Goal: Task Accomplishment & Management: Use online tool/utility

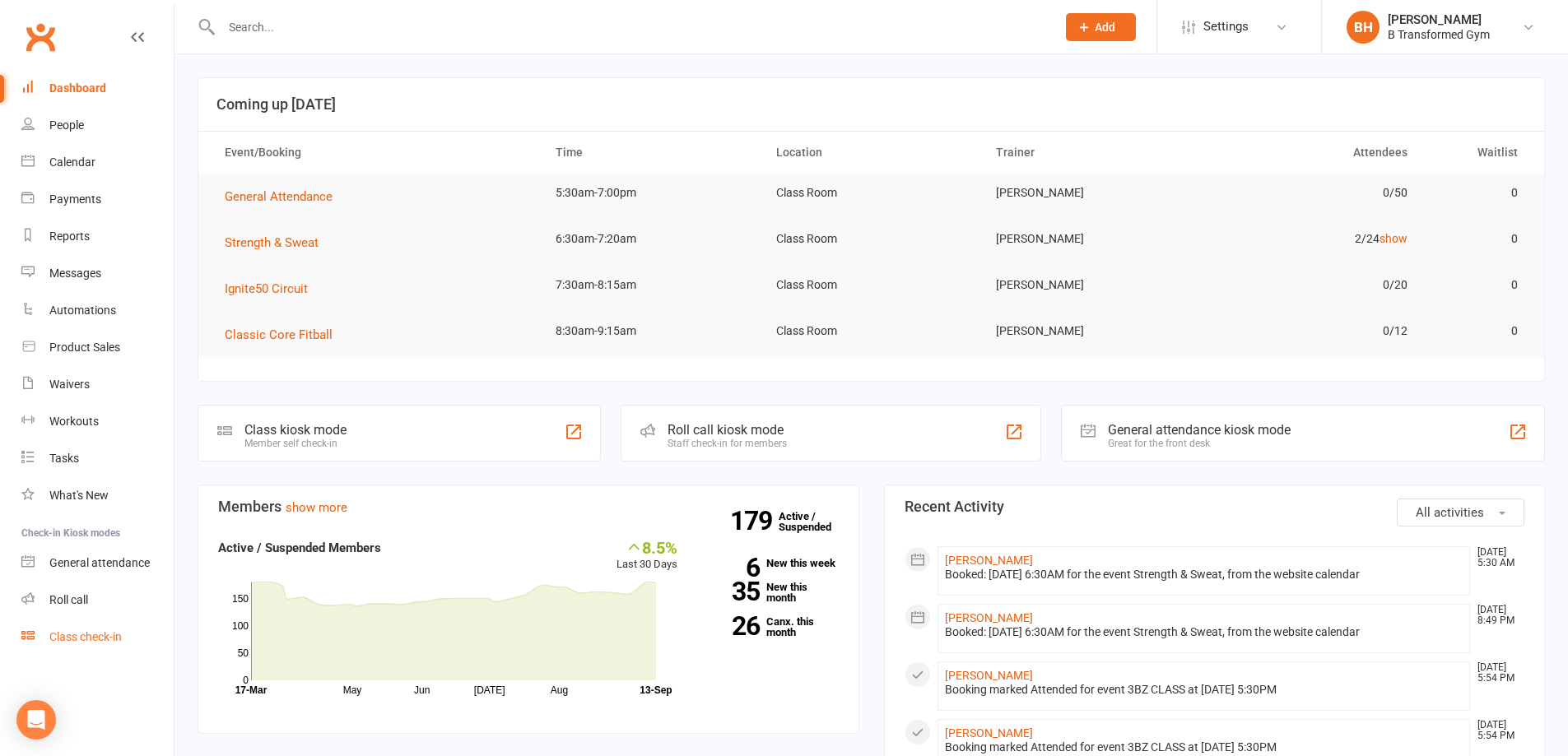
click at [104, 634] on div "Class check-in" at bounding box center [85, 637] width 73 height 13
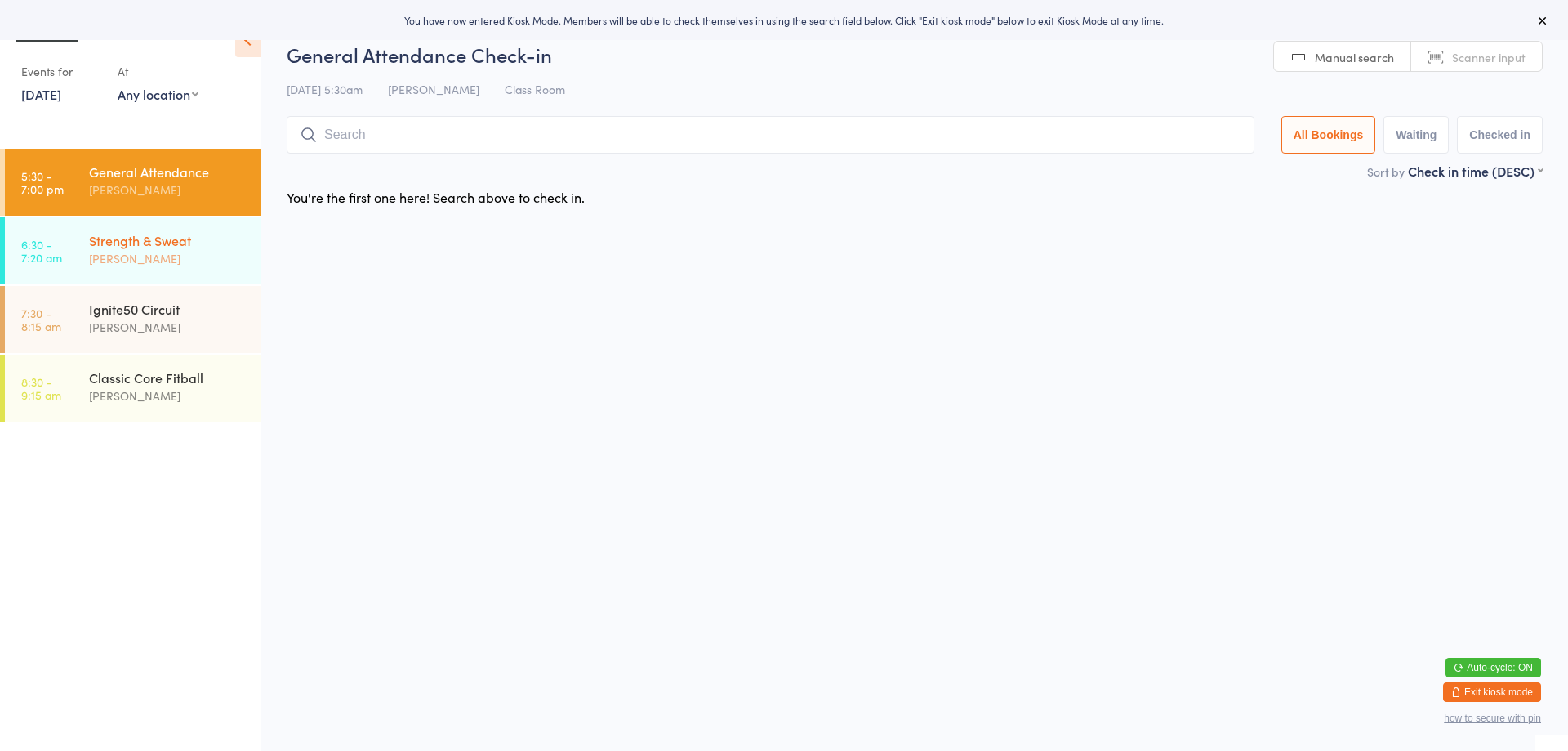
click at [216, 225] on div "Strength & Sweat [PERSON_NAME]" at bounding box center [175, 250] width 172 height 64
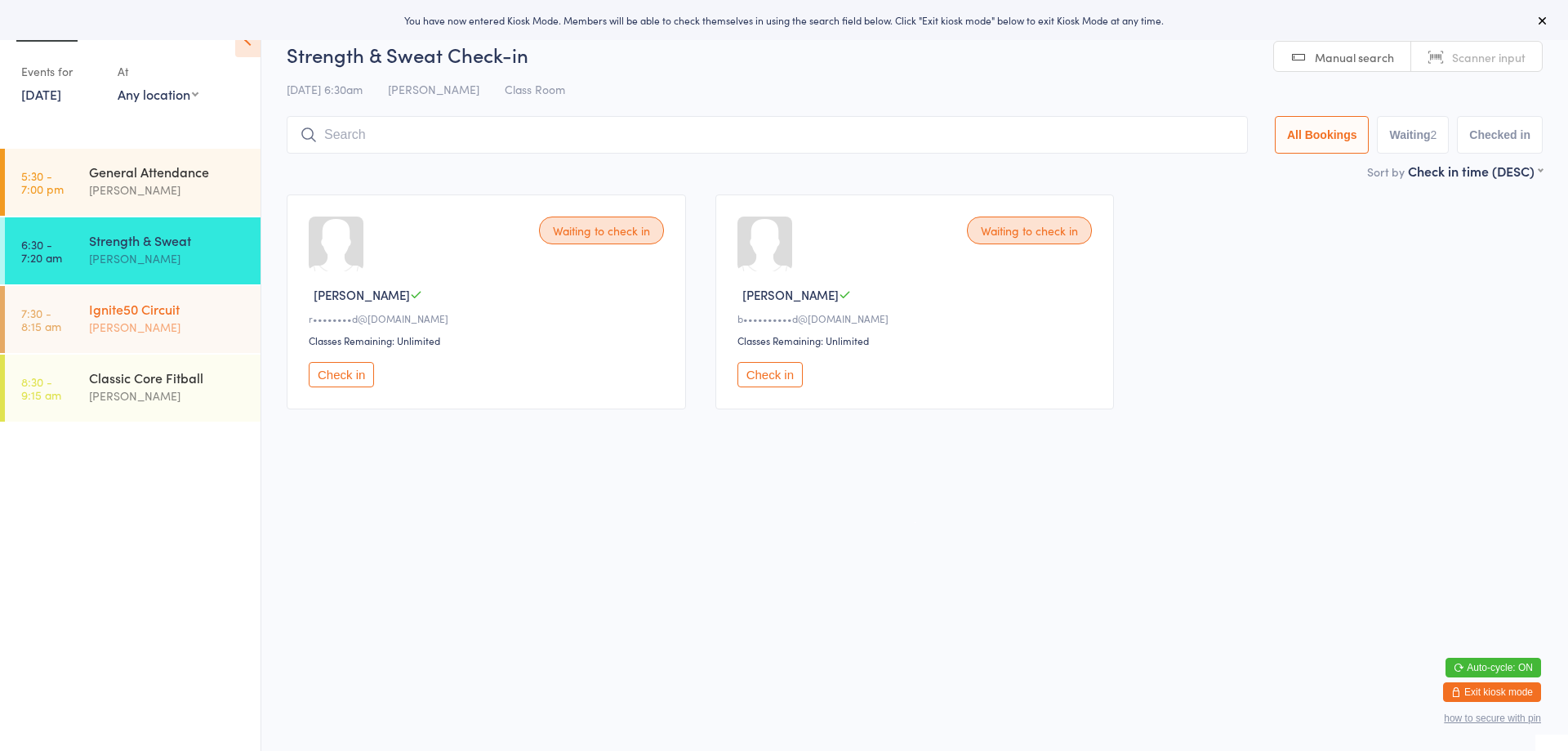
click at [160, 310] on div "Ignite50 Circuit" at bounding box center [168, 309] width 158 height 18
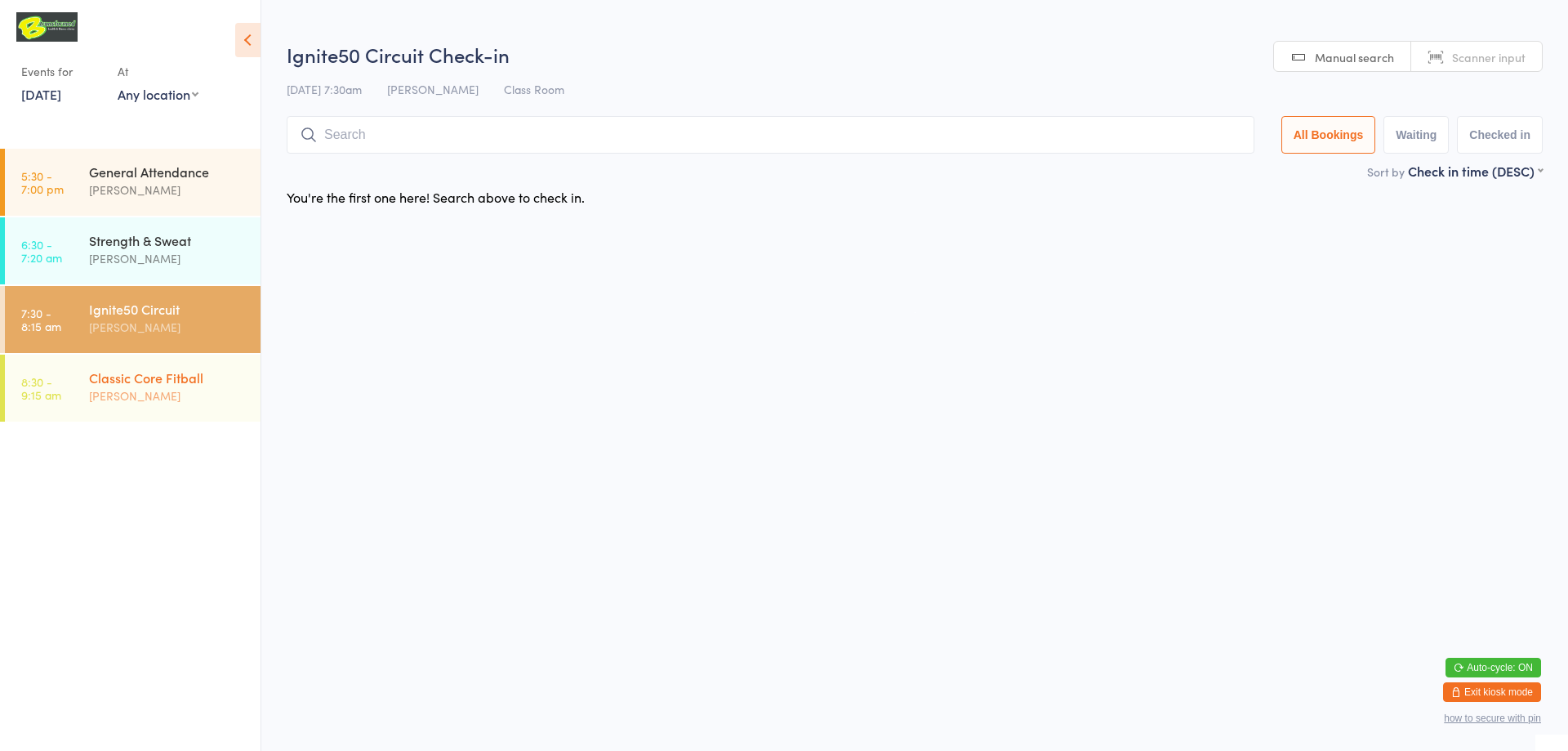
click at [135, 373] on div "Classic Core Fitball" at bounding box center [168, 377] width 158 height 18
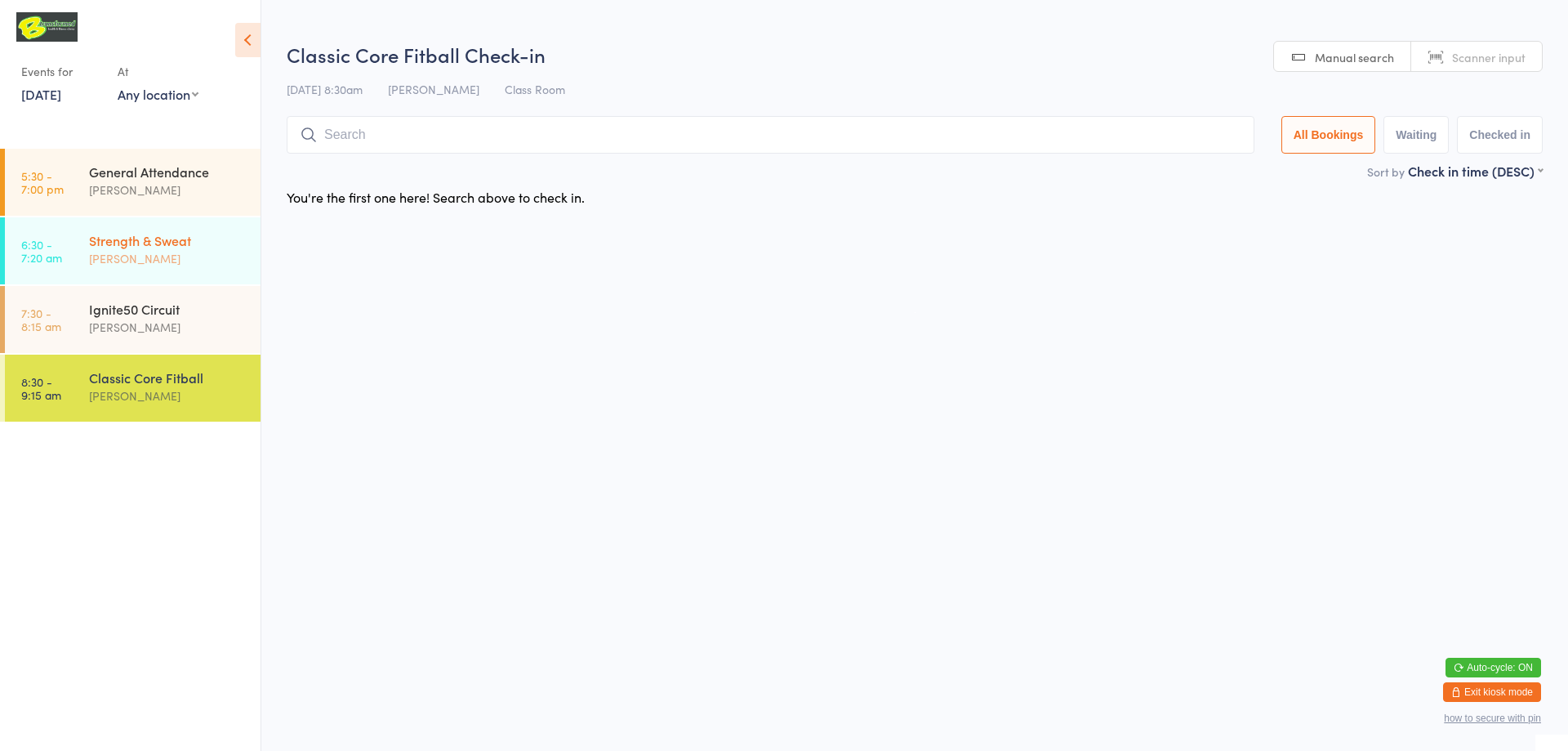
click at [131, 241] on div "Strength & Sweat" at bounding box center [168, 240] width 158 height 18
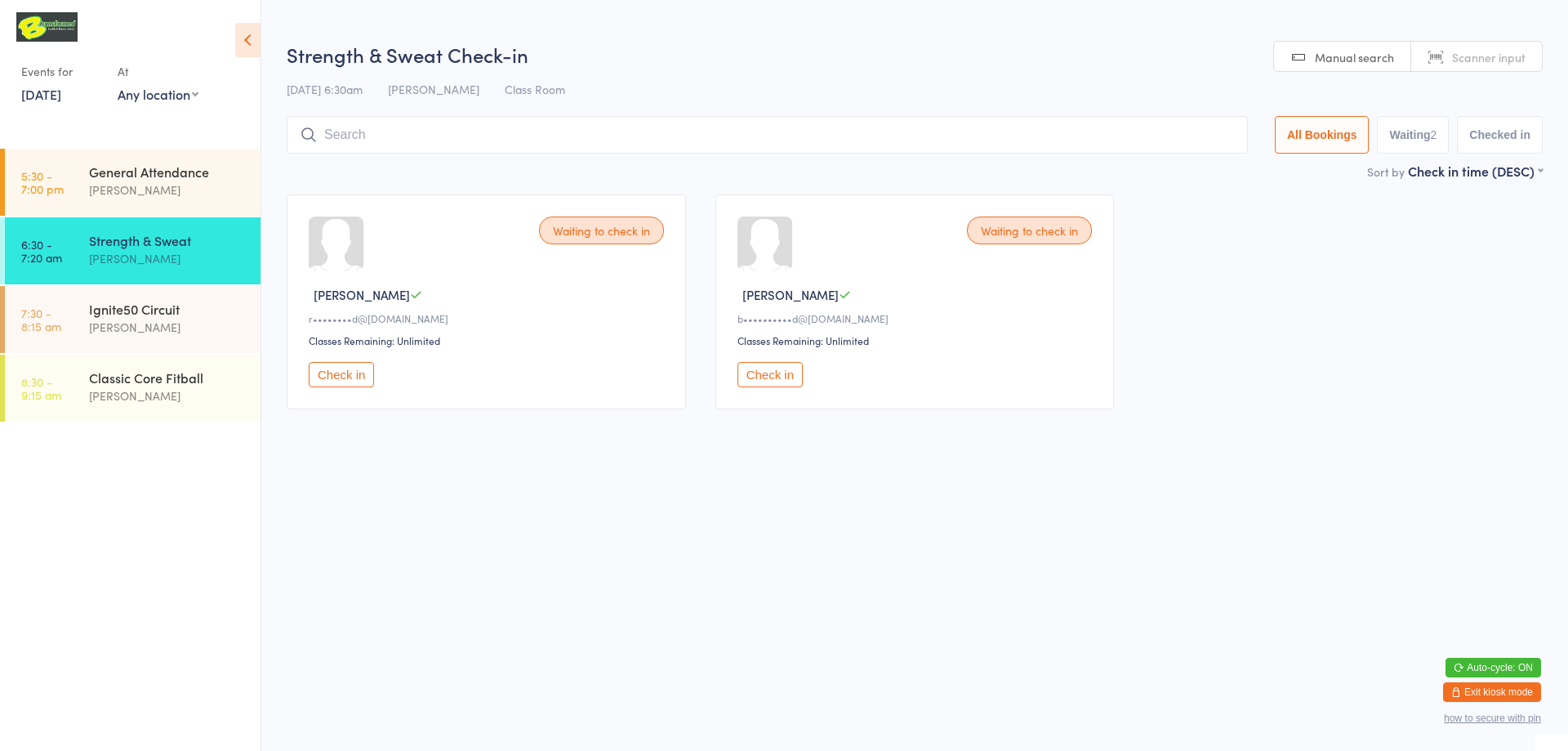
click at [1488, 58] on span "Scanner input" at bounding box center [1489, 57] width 74 height 16
click at [977, 124] on input "search" at bounding box center [767, 135] width 961 height 37
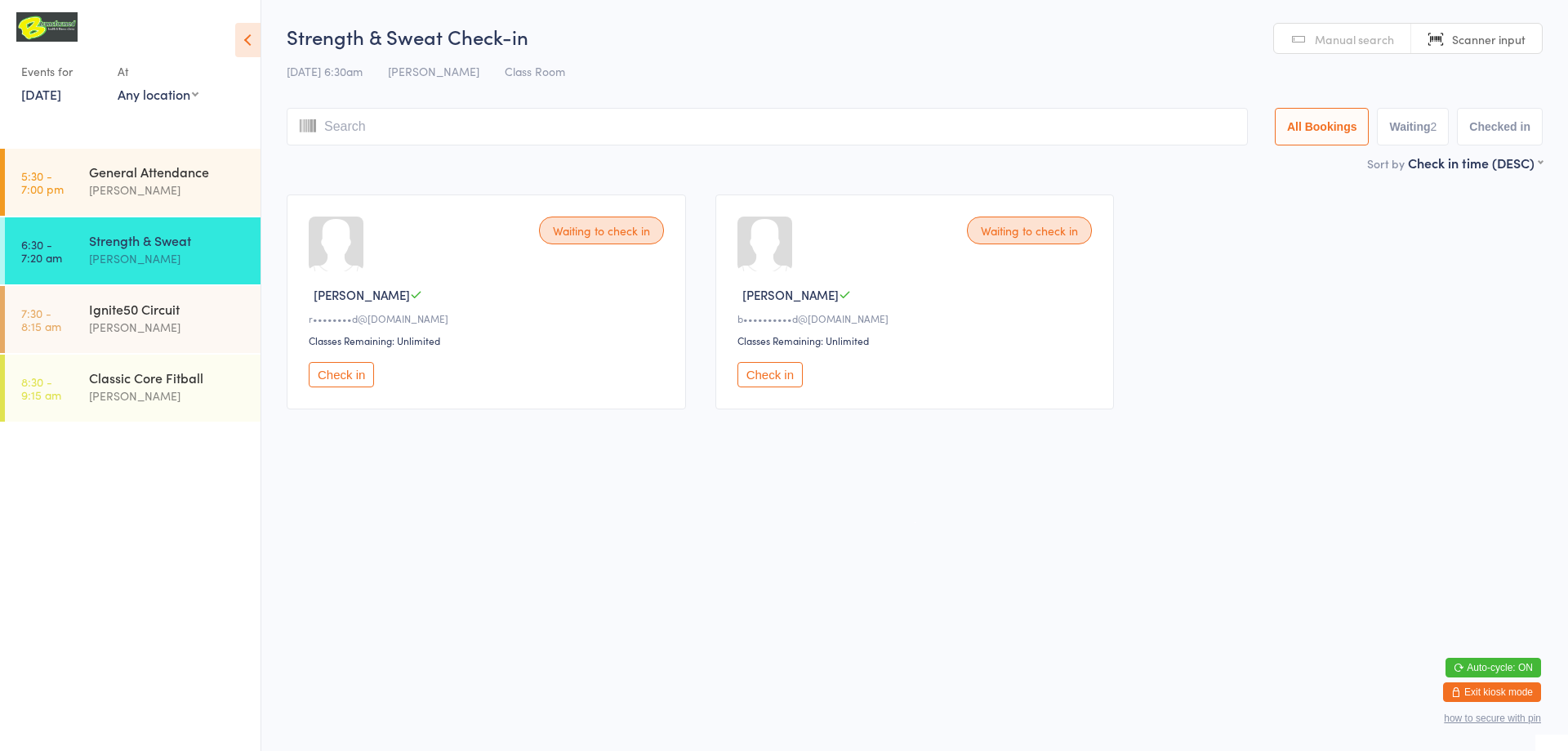
click at [774, 377] on button "Check in" at bounding box center [770, 375] width 65 height 25
click at [61, 93] on link "[DATE]" at bounding box center [41, 93] width 40 height 18
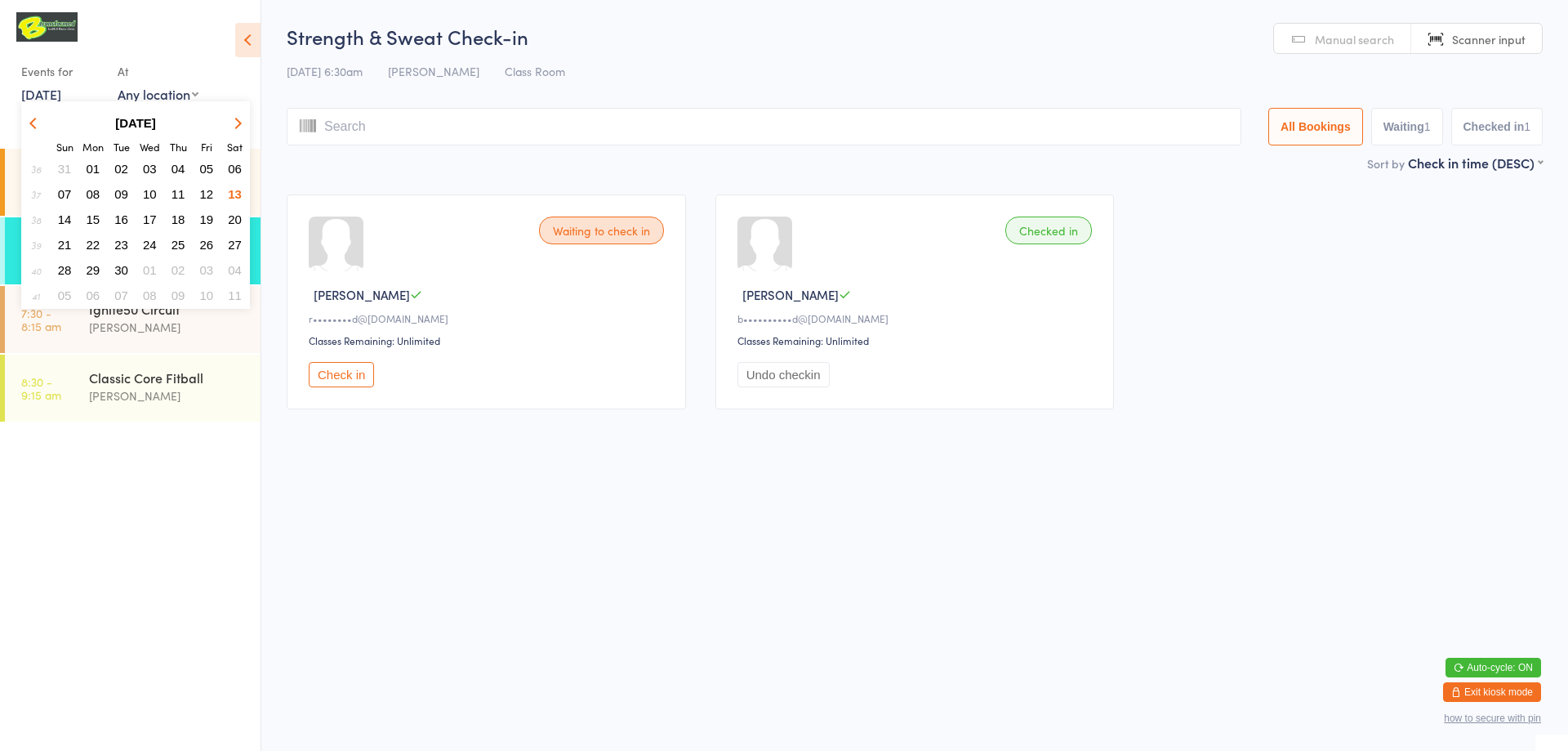
click at [212, 192] on span "12" at bounding box center [207, 194] width 14 height 14
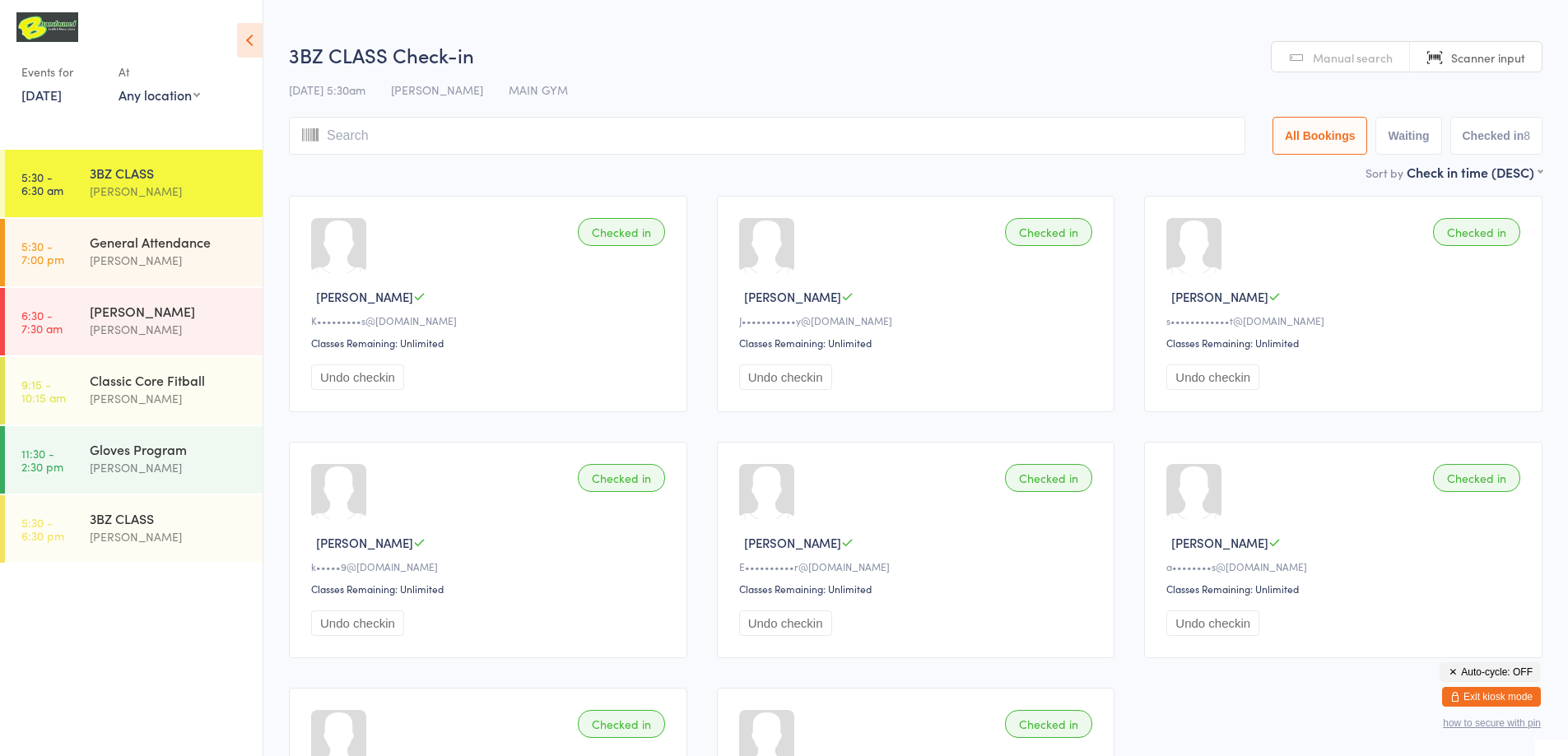
click at [599, 142] on input "search" at bounding box center [767, 136] width 957 height 38
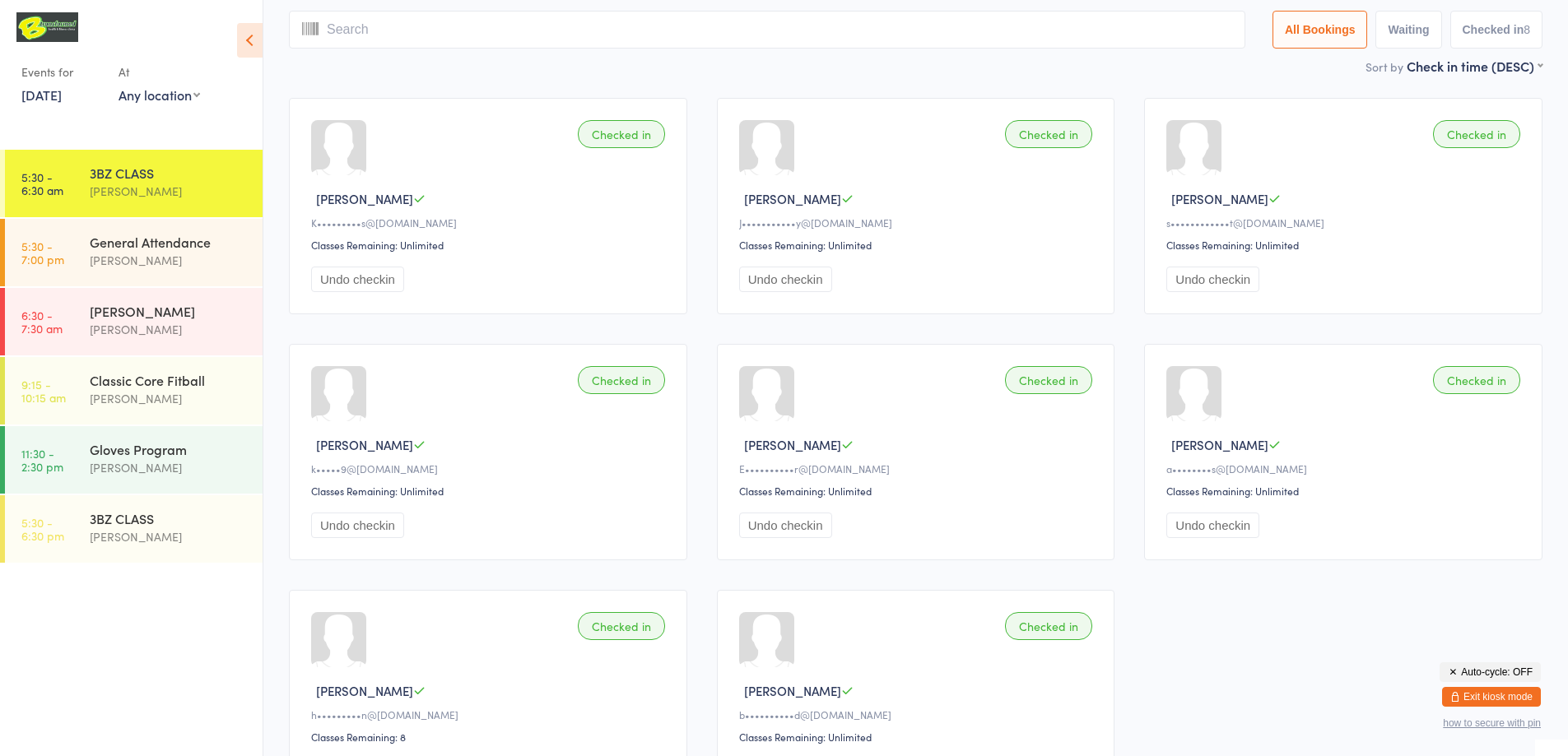
scroll to position [117, 0]
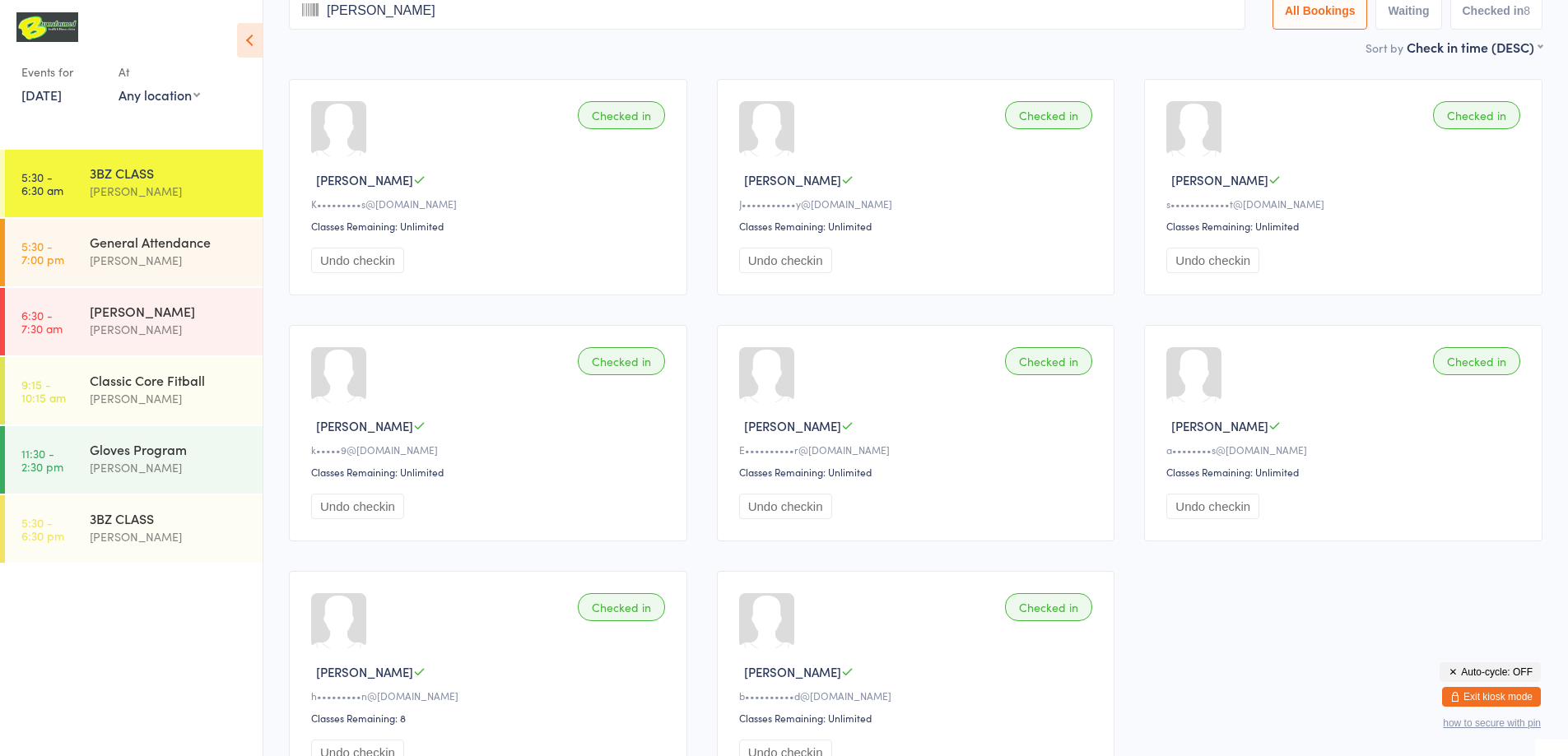
type input "[PERSON_NAME]"
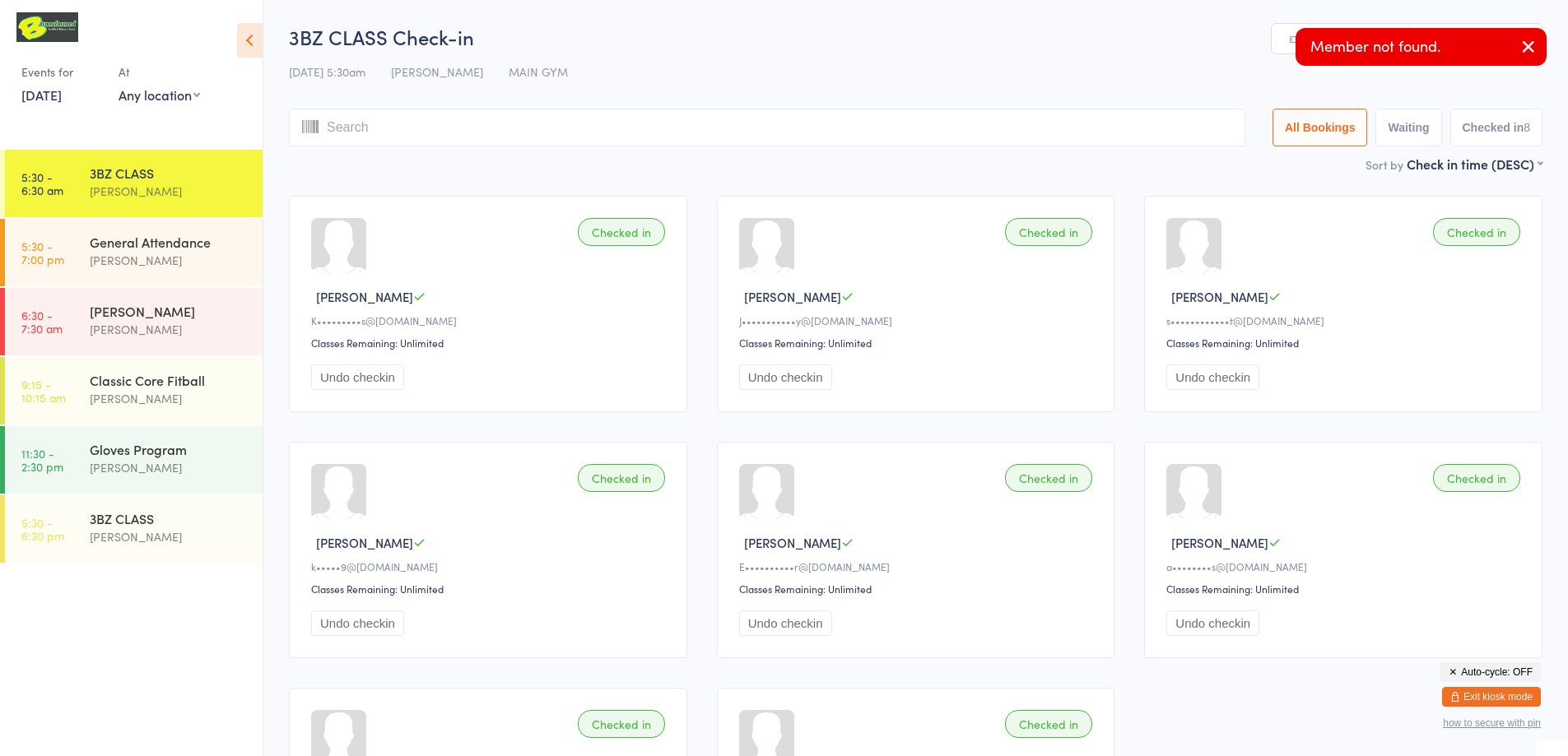
click at [1279, 38] on link "Manual search" at bounding box center [1341, 39] width 138 height 32
click at [420, 125] on input "search" at bounding box center [767, 127] width 957 height 38
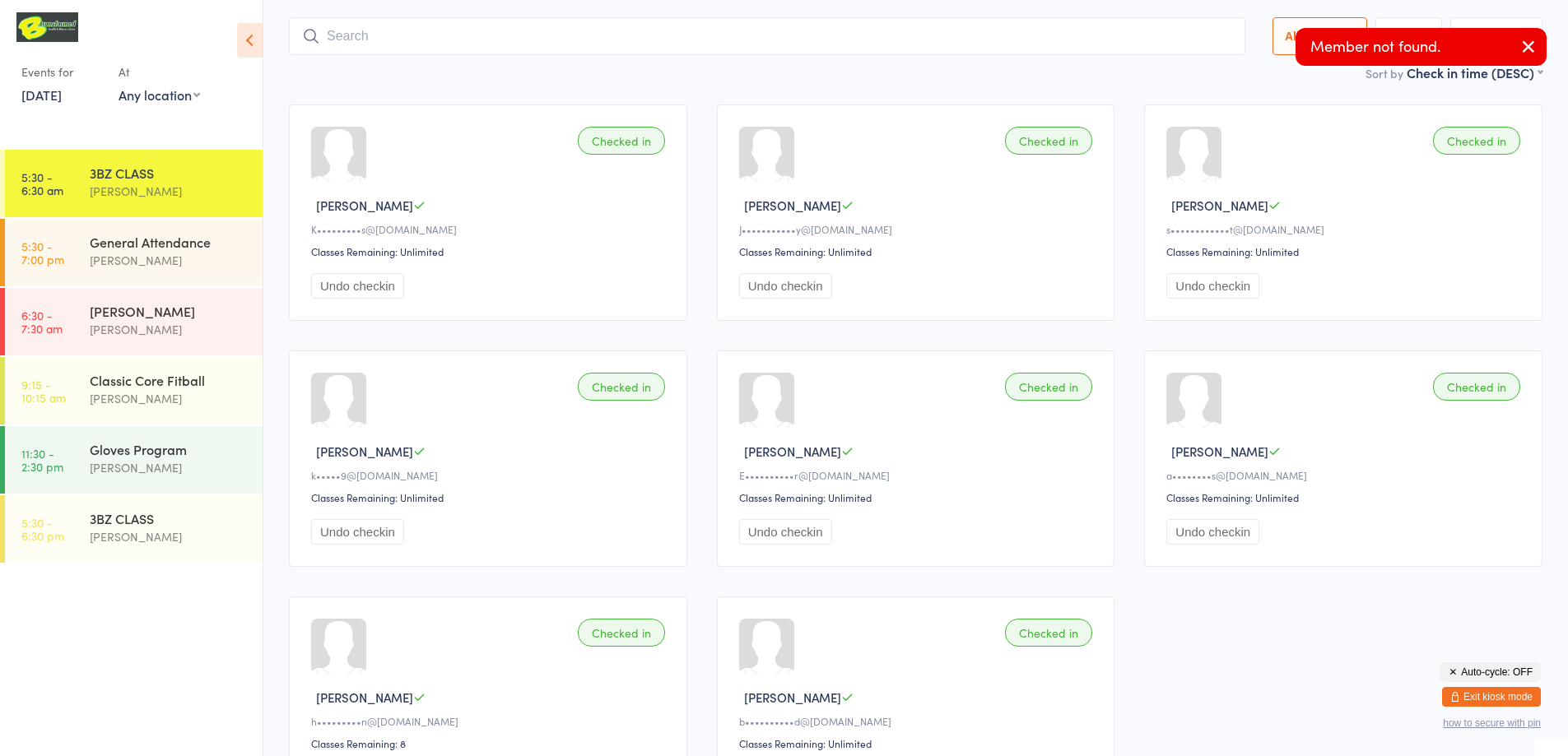
scroll to position [108, 0]
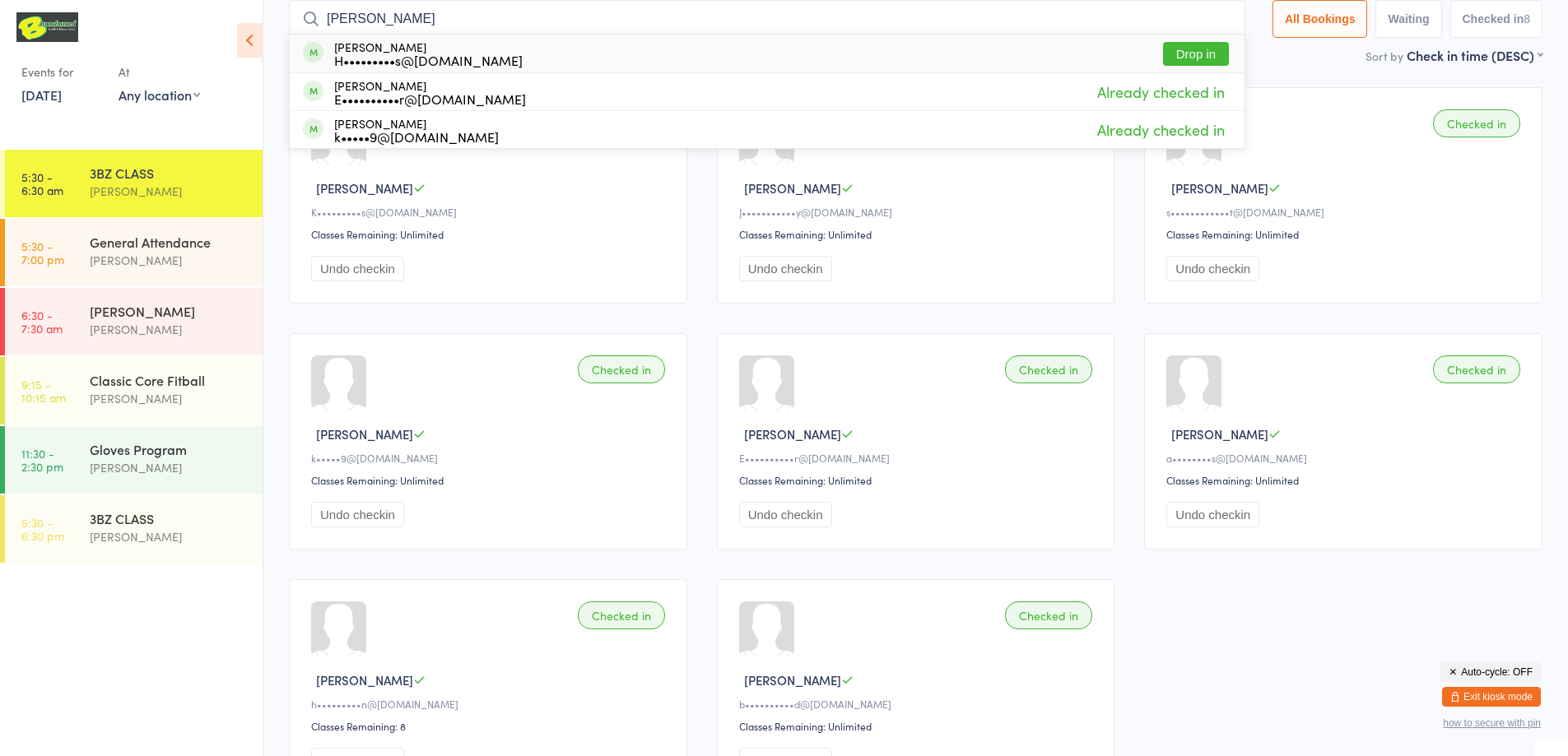
type input "[PERSON_NAME]"
click at [1199, 51] on button "Drop in" at bounding box center [1196, 54] width 66 height 24
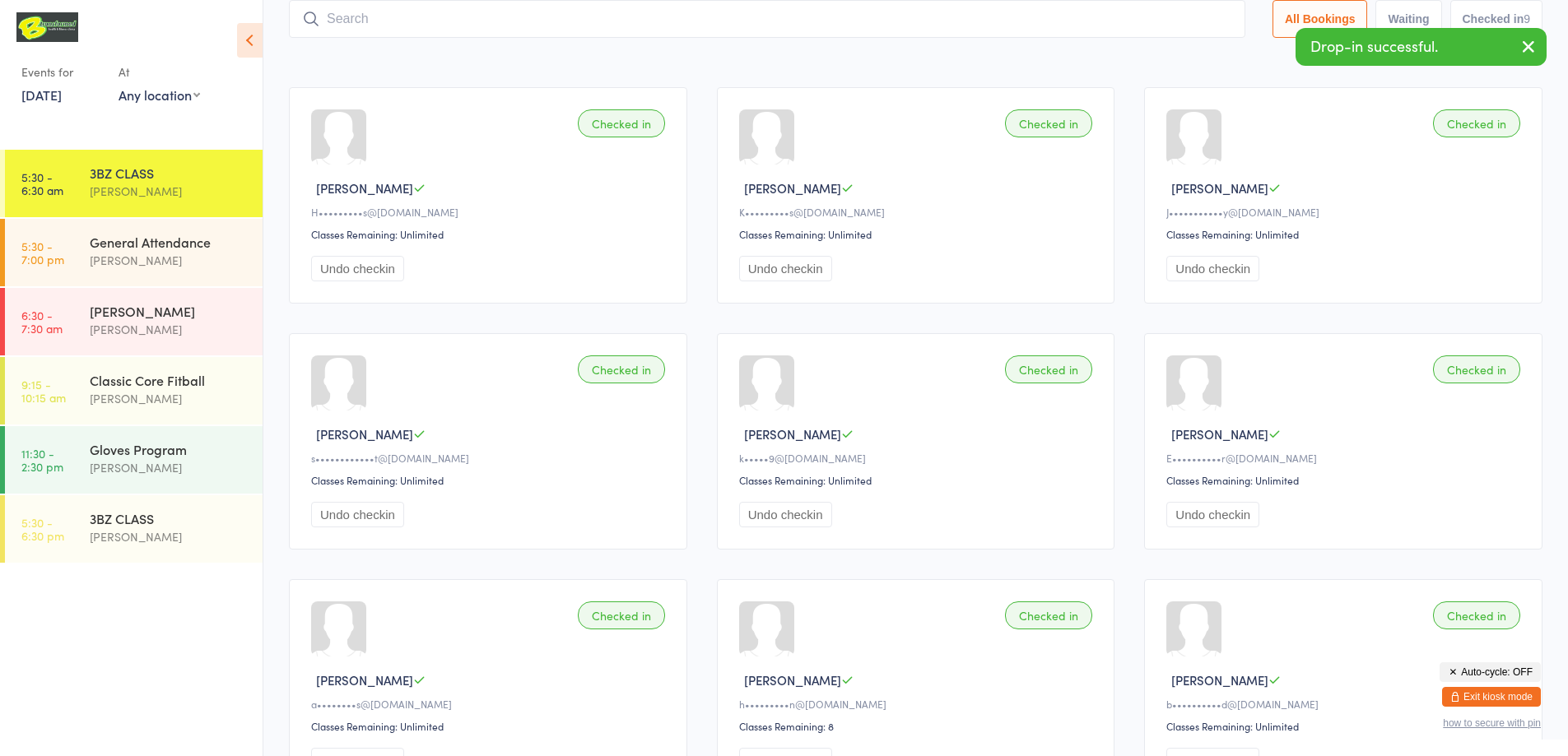
click at [527, 17] on input "search" at bounding box center [767, 19] width 957 height 38
type input "x"
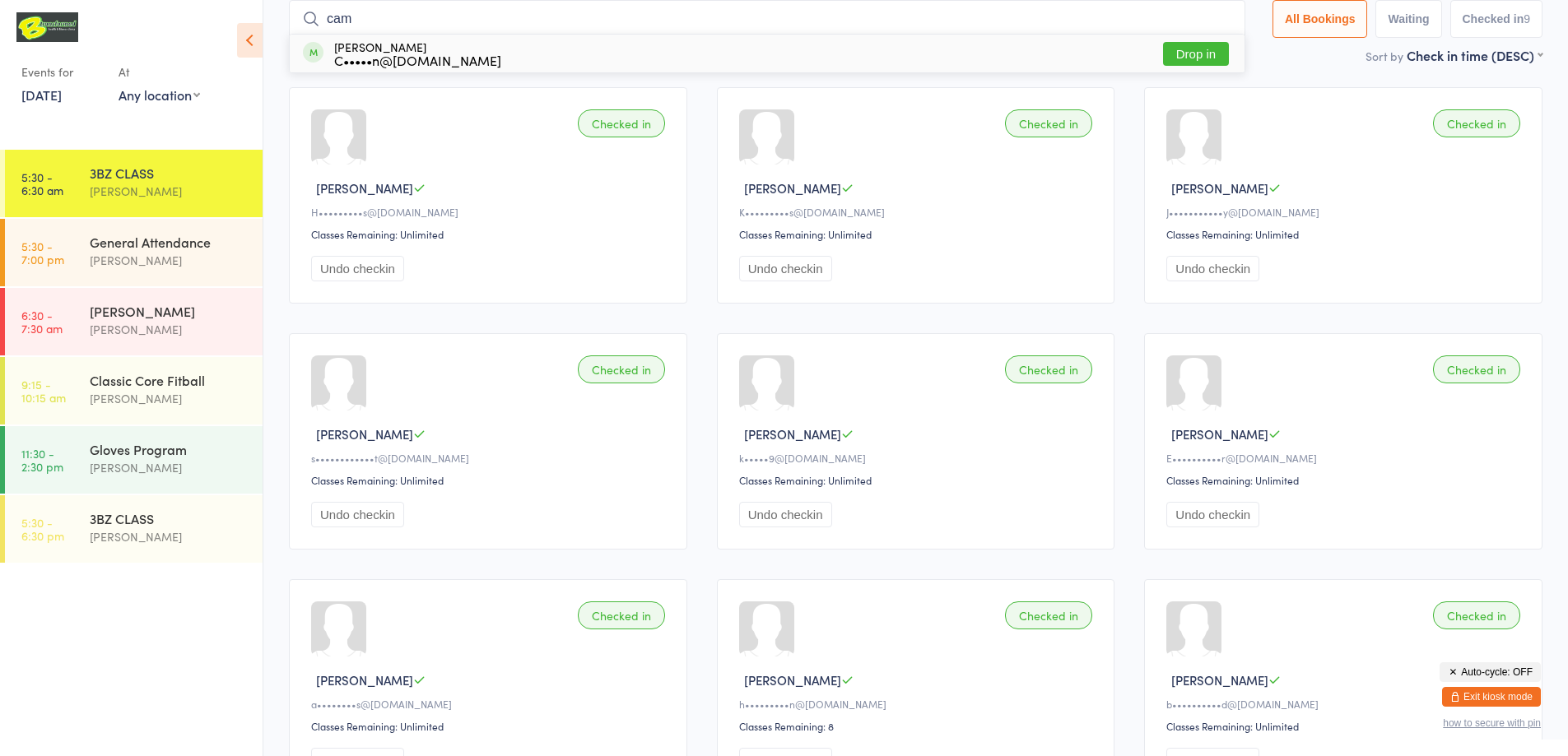
type input "cam"
click at [1211, 49] on button "Drop in" at bounding box center [1196, 54] width 66 height 24
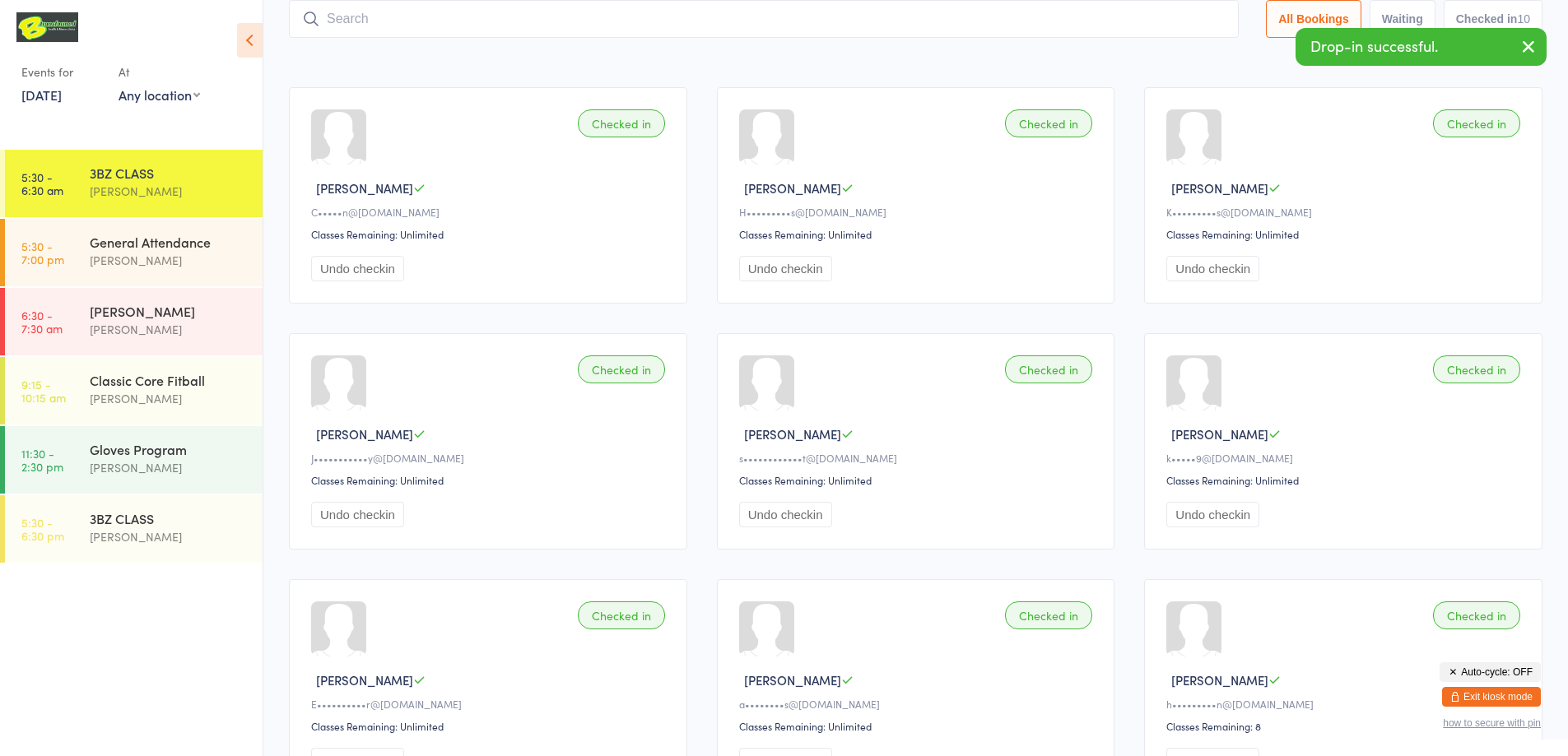
click at [510, 23] on input "search" at bounding box center [763, 19] width 950 height 38
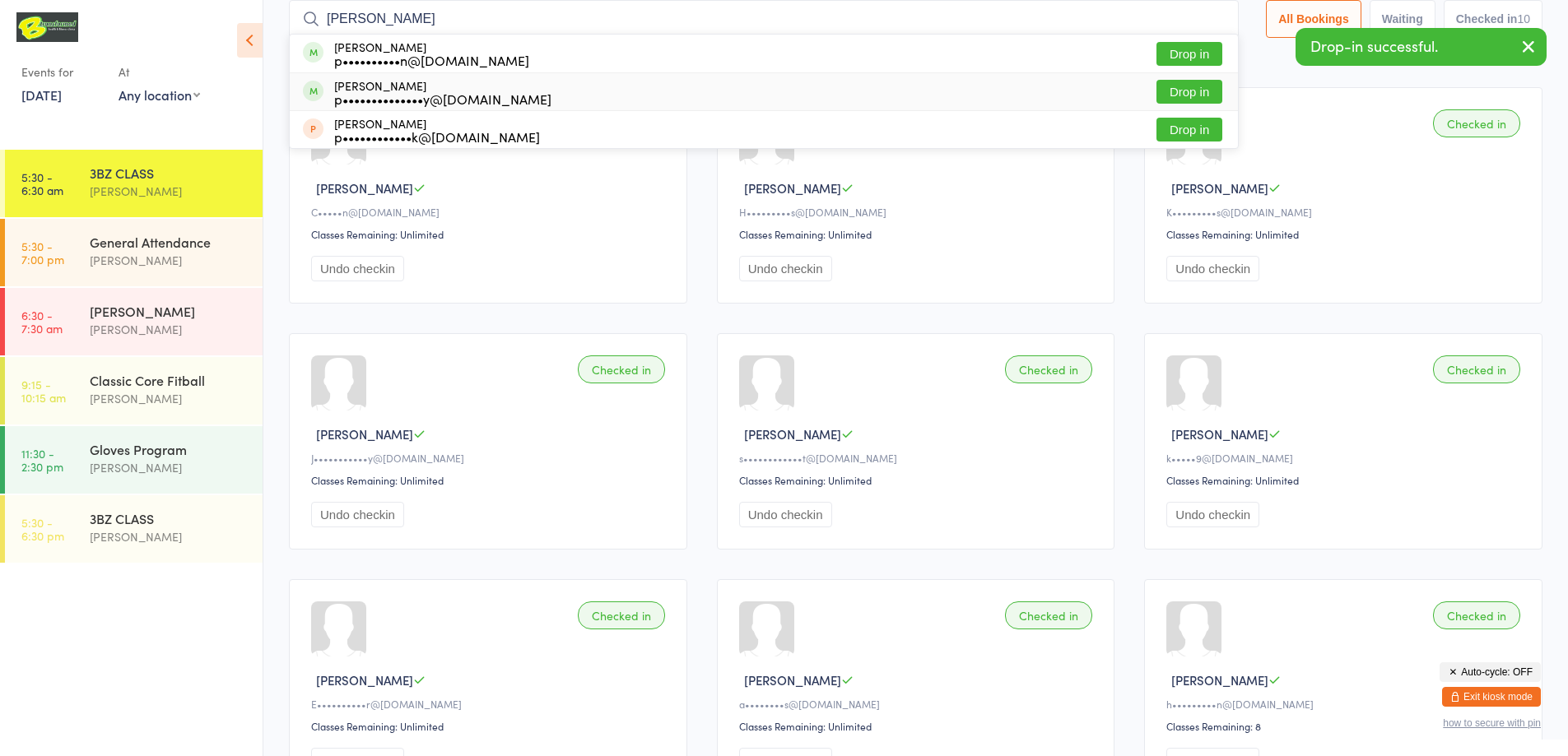
type input "[PERSON_NAME]"
click at [1174, 96] on button "Drop in" at bounding box center [1189, 92] width 66 height 24
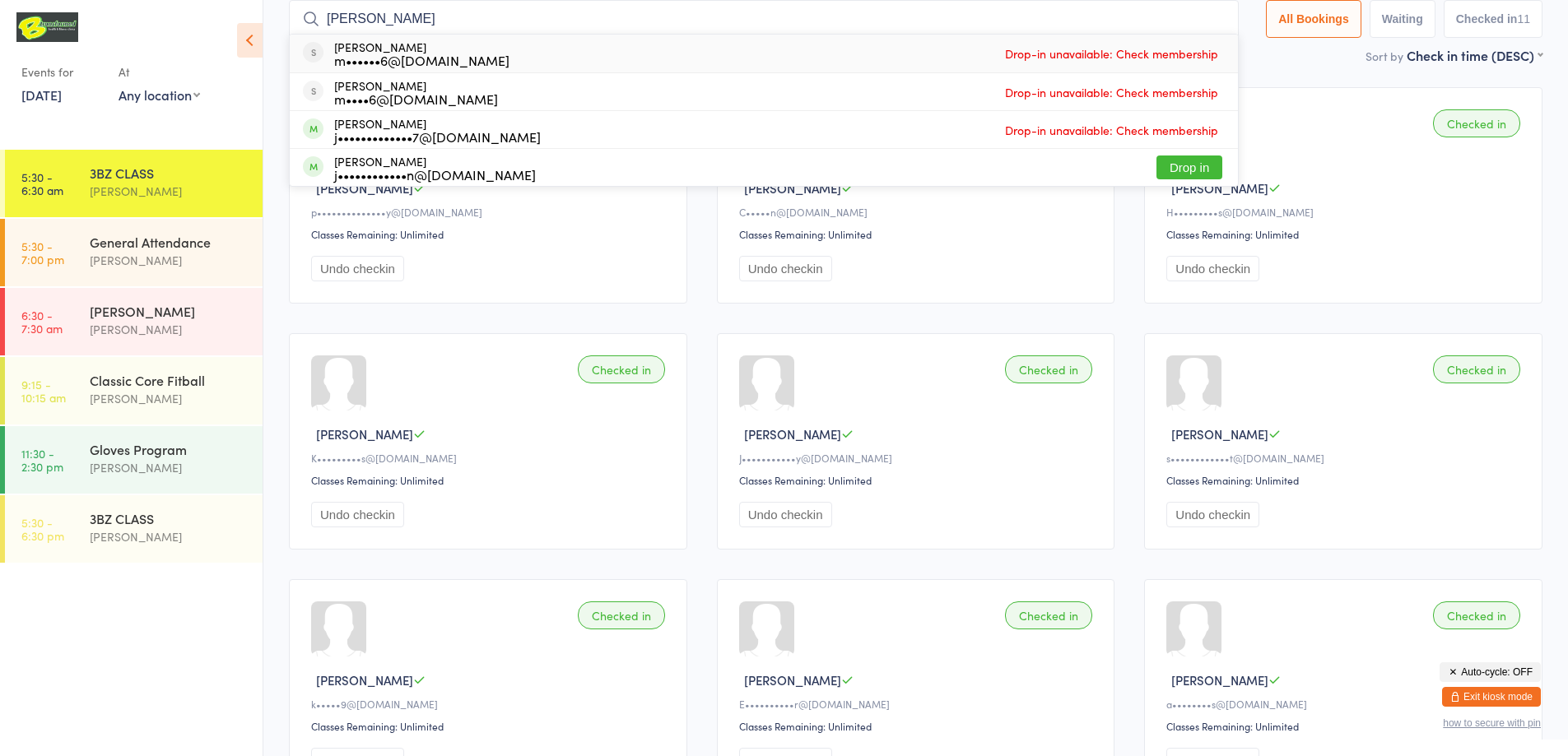
click at [492, 12] on input "[PERSON_NAME]" at bounding box center [763, 19] width 950 height 38
type input "[PERSON_NAME]"
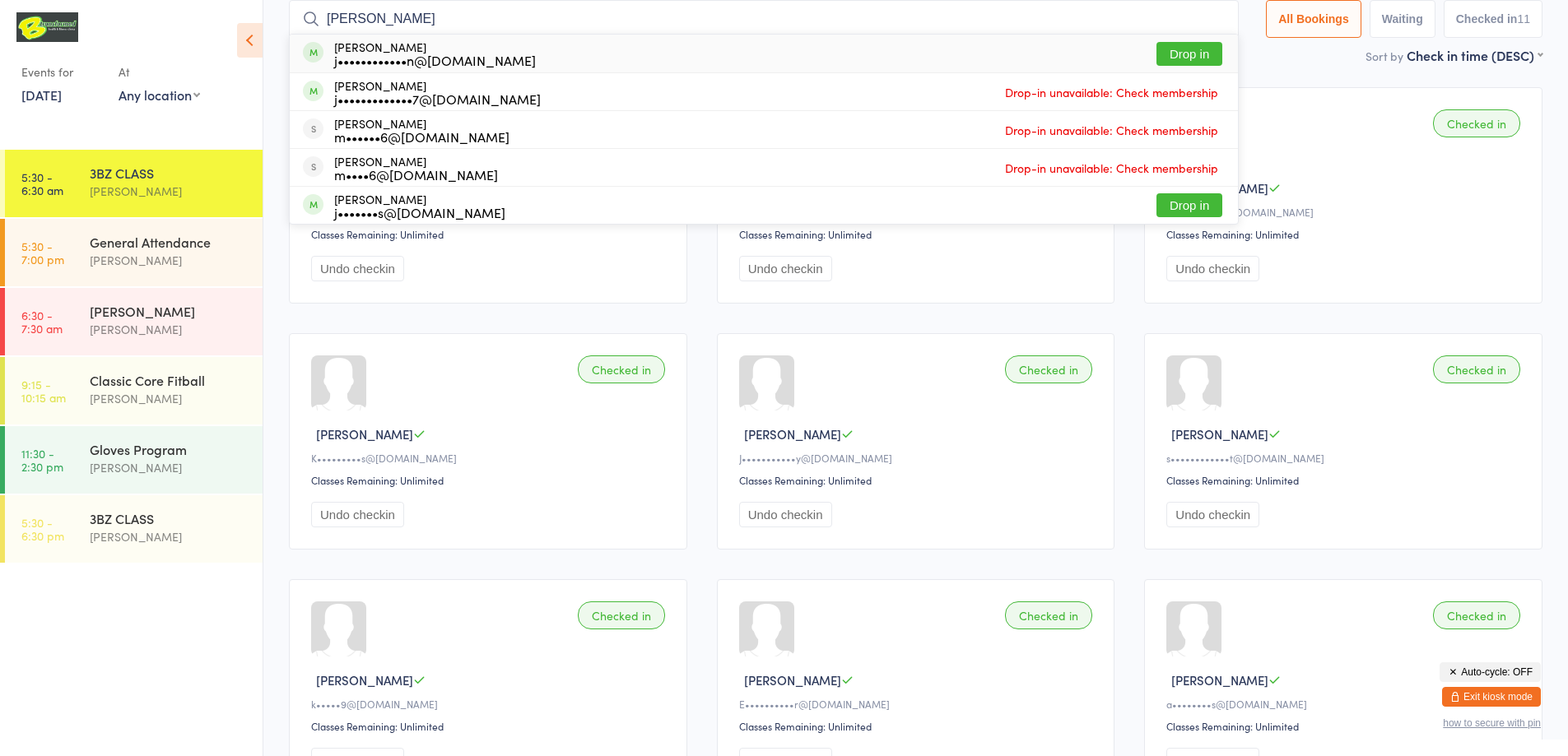
click at [1158, 57] on button "Drop in" at bounding box center [1189, 54] width 66 height 24
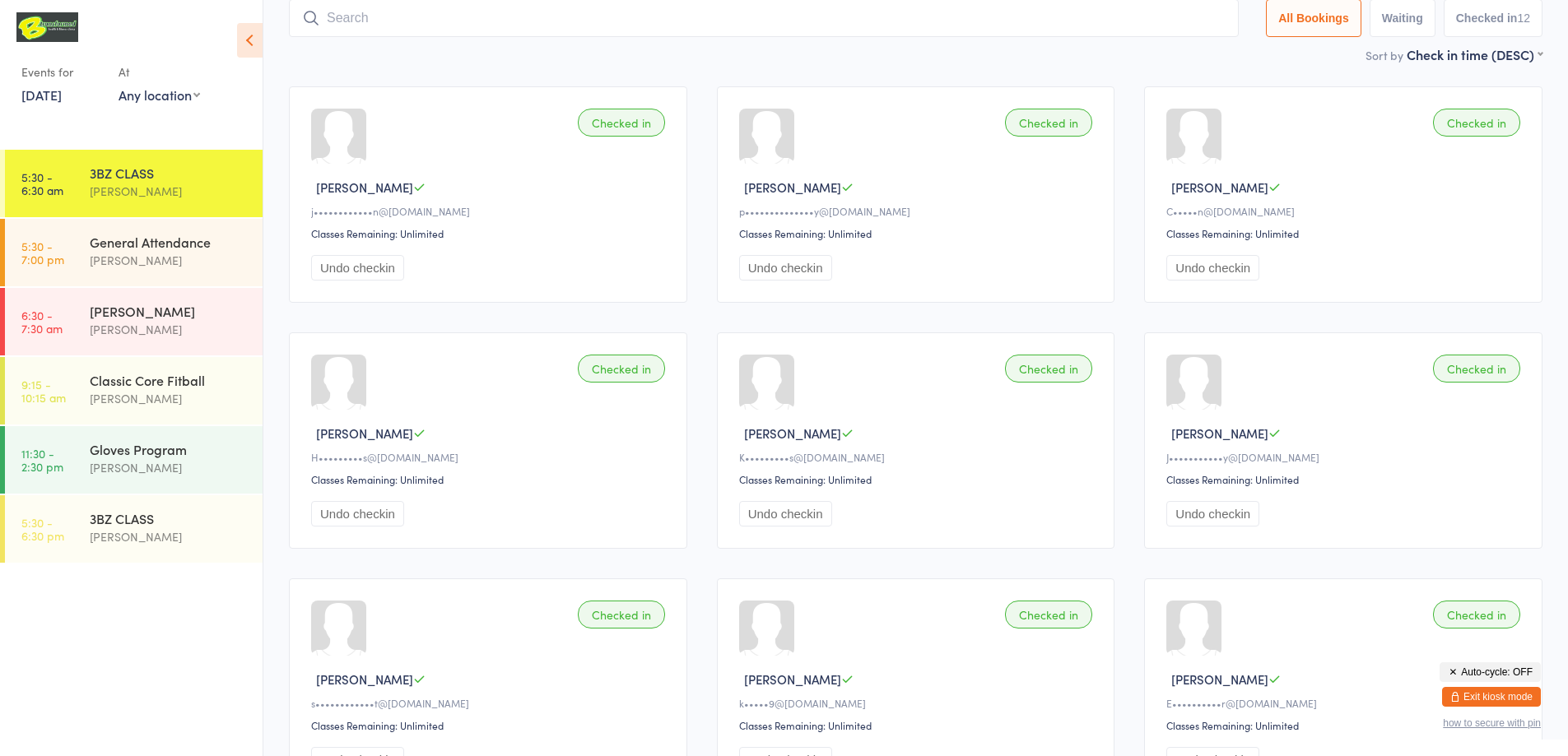
scroll to position [0, 0]
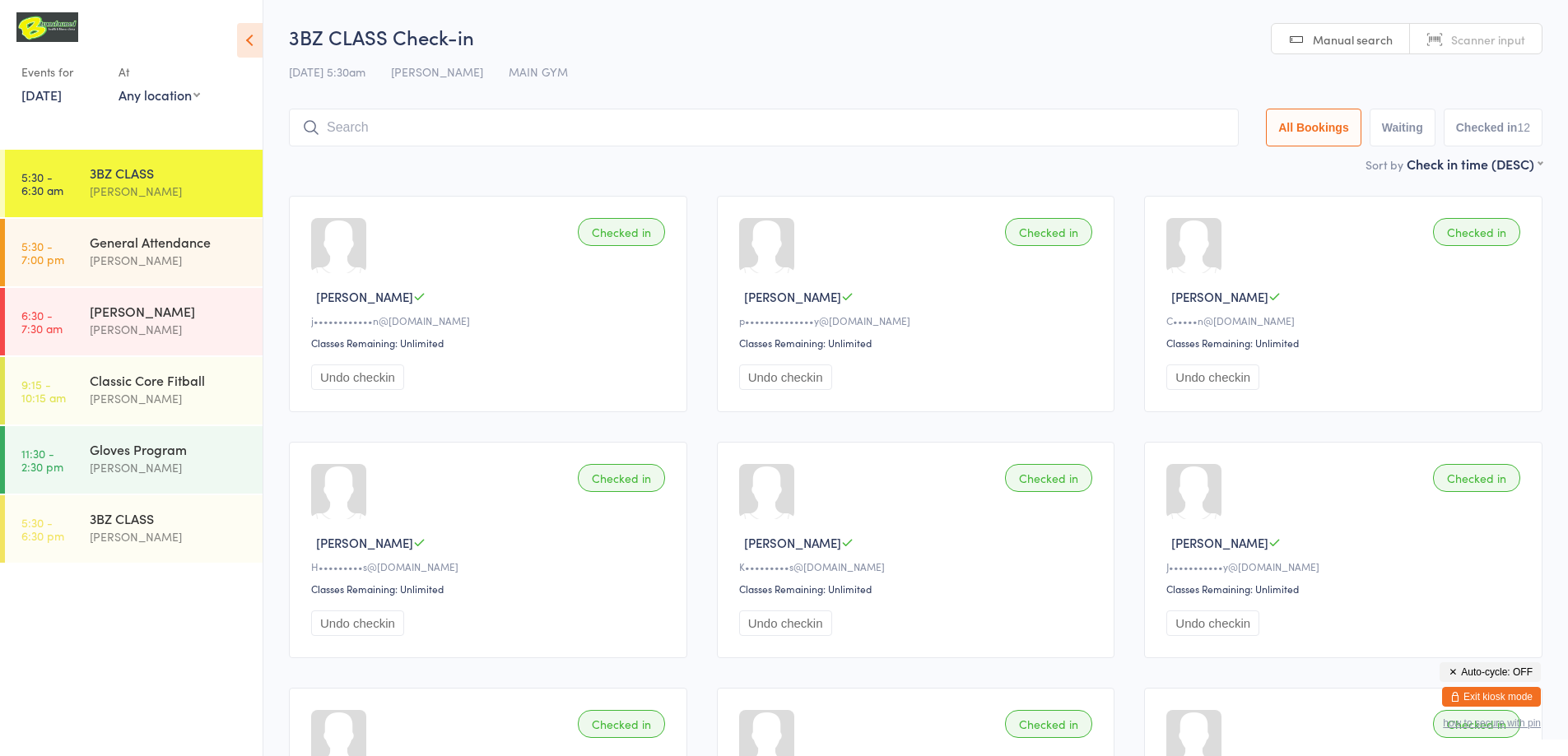
click at [582, 125] on input "search" at bounding box center [763, 127] width 950 height 38
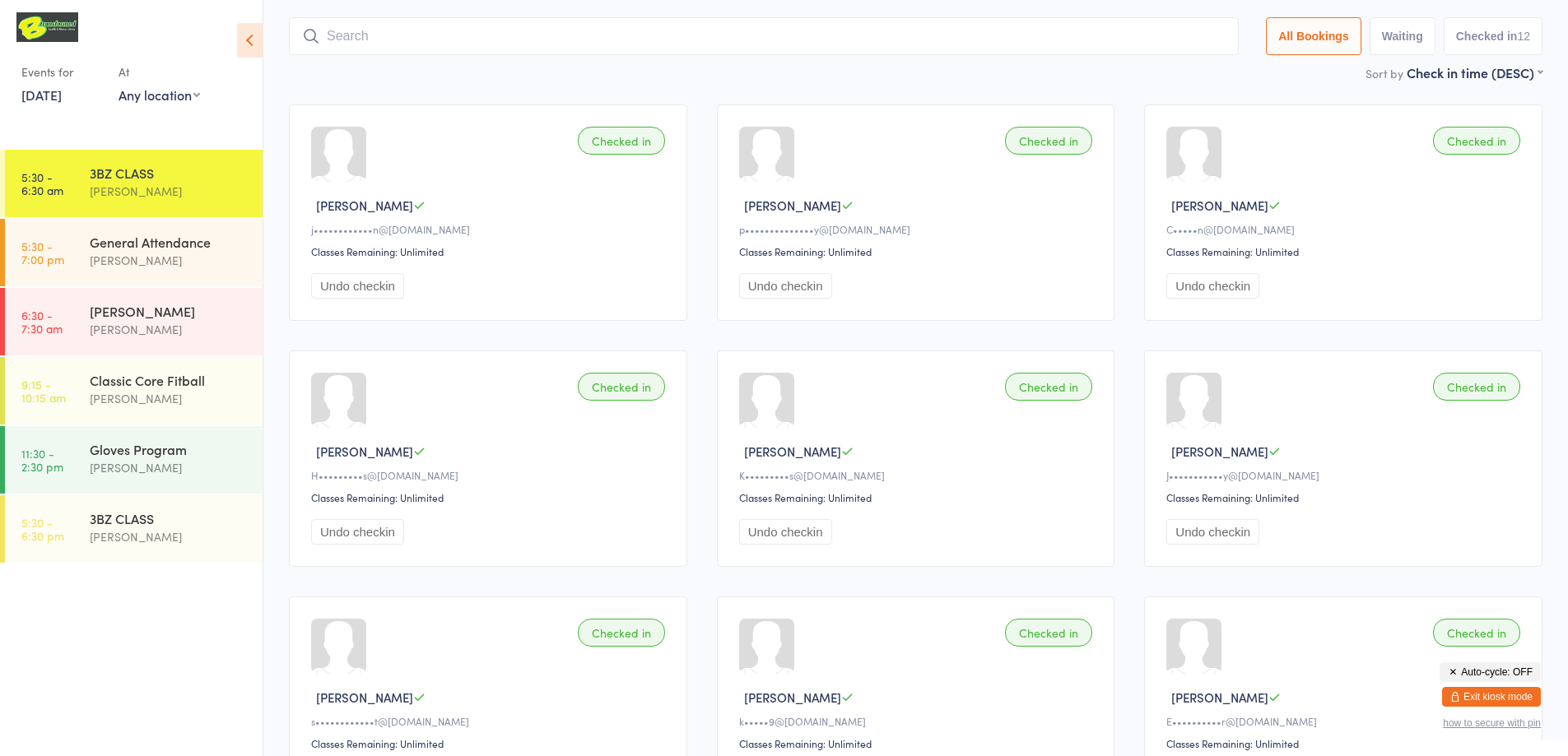
scroll to position [108, 0]
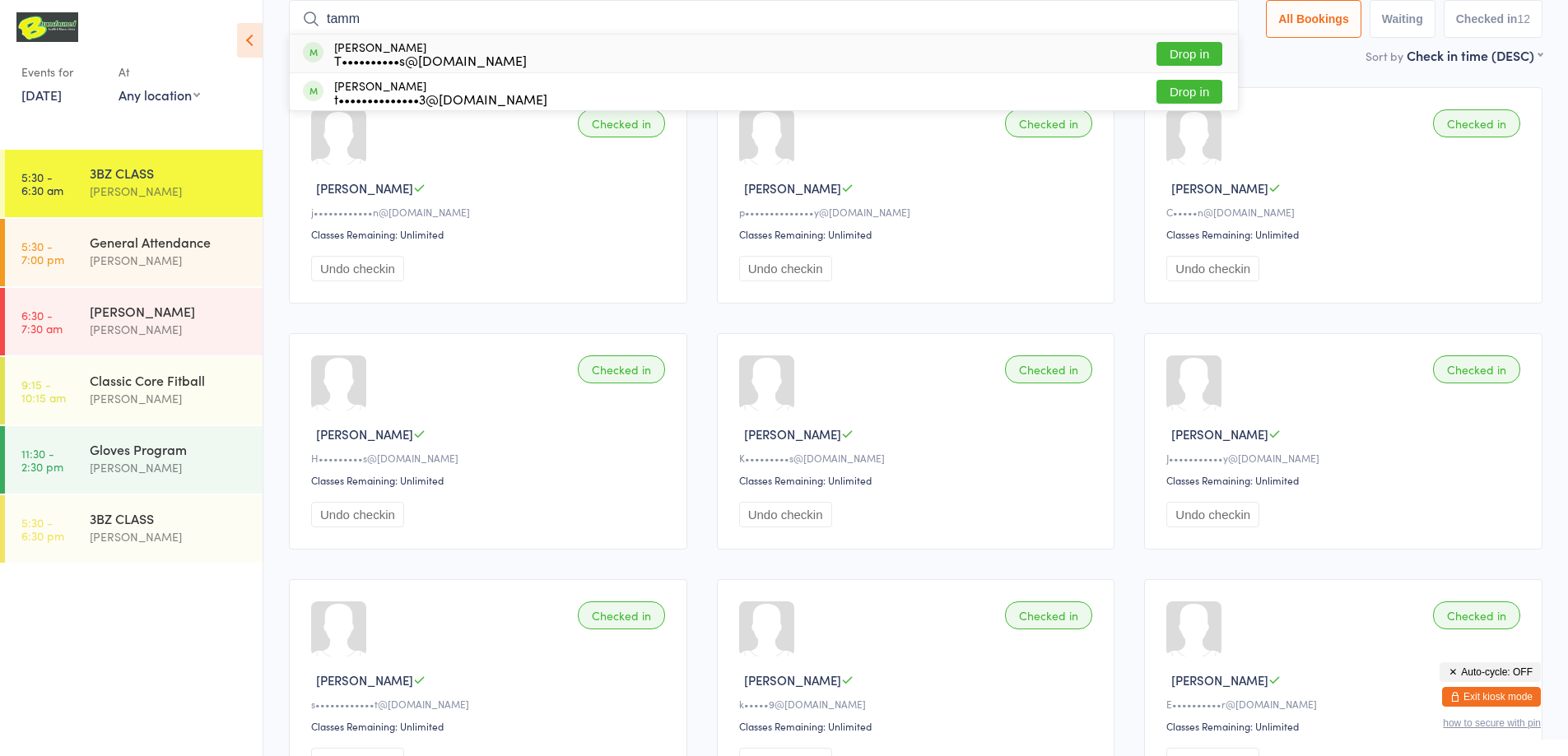
type input "tamm"
click at [1169, 57] on button "Drop in" at bounding box center [1189, 54] width 66 height 24
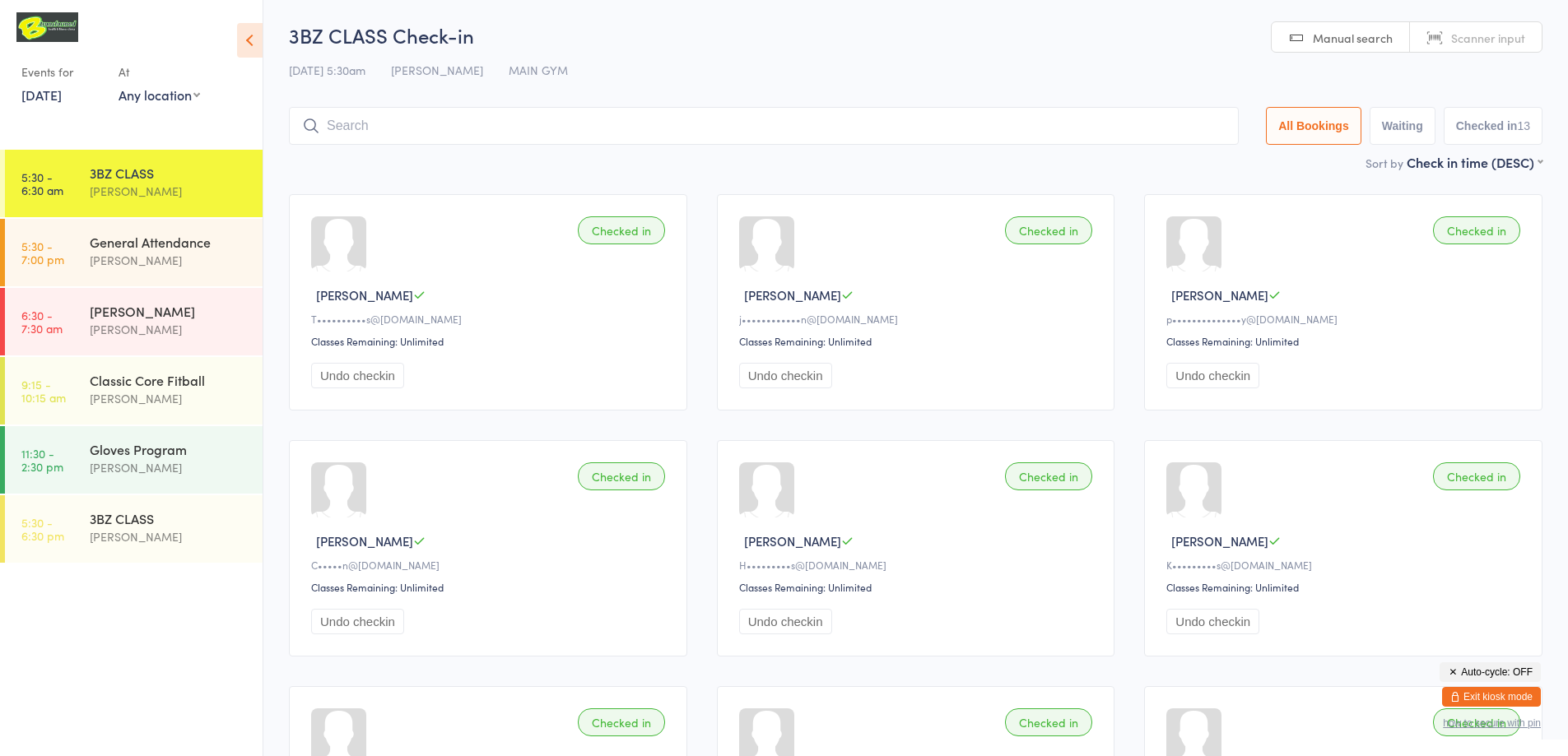
scroll to position [0, 0]
type input "[PERSON_NAME]"
click at [634, 122] on input "[PERSON_NAME]" at bounding box center [763, 127] width 950 height 38
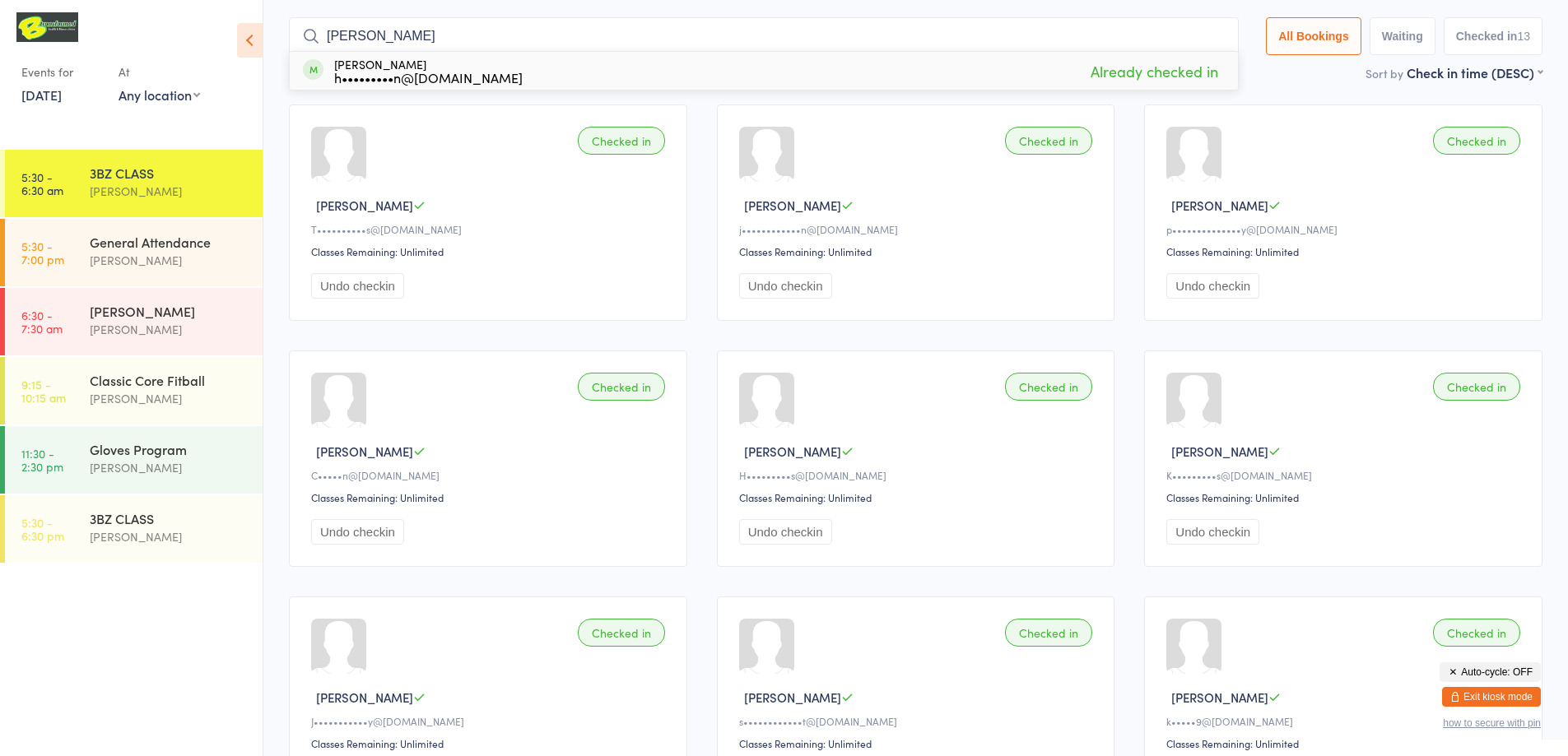
scroll to position [108, 0]
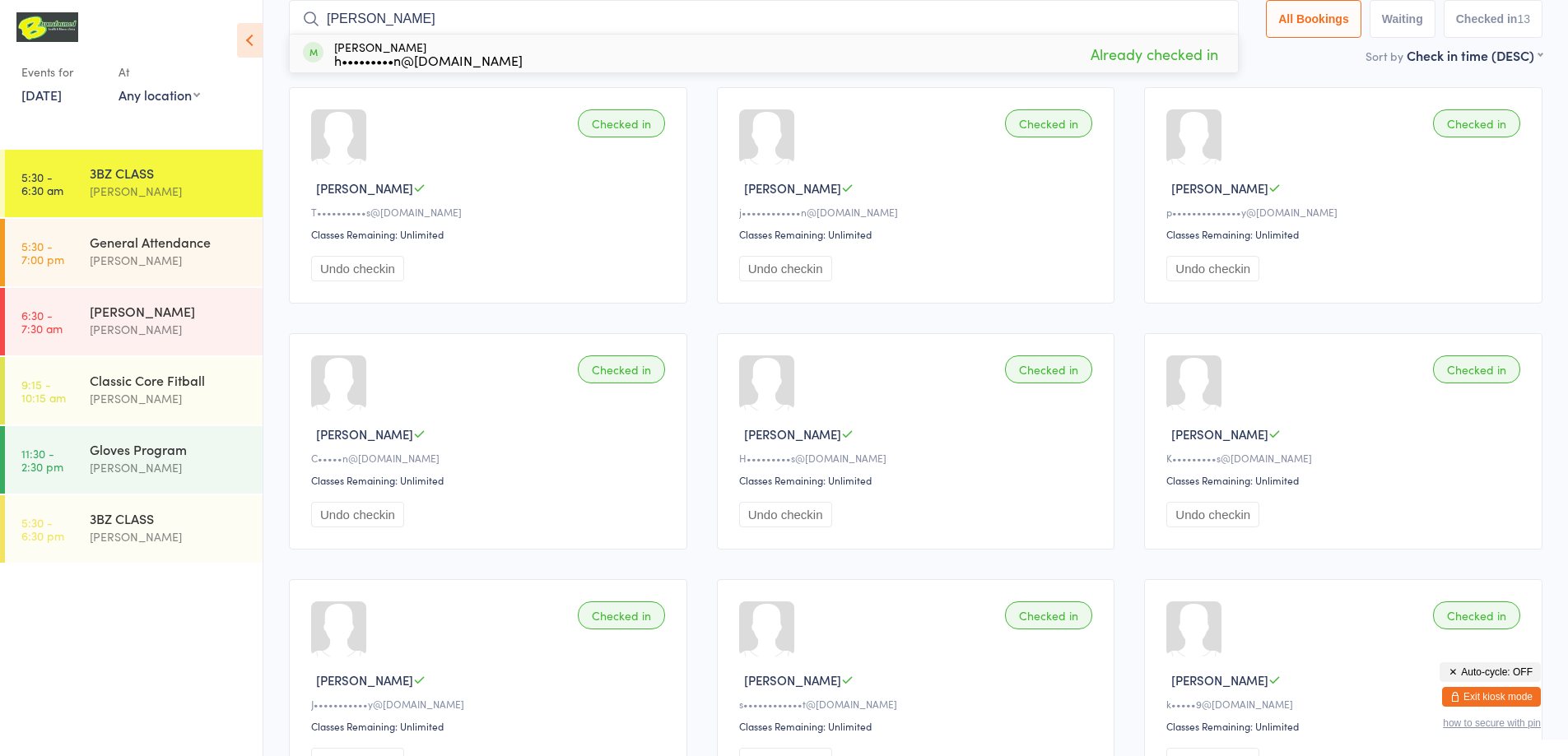
click at [1210, 19] on input "[PERSON_NAME]" at bounding box center [763, 19] width 950 height 38
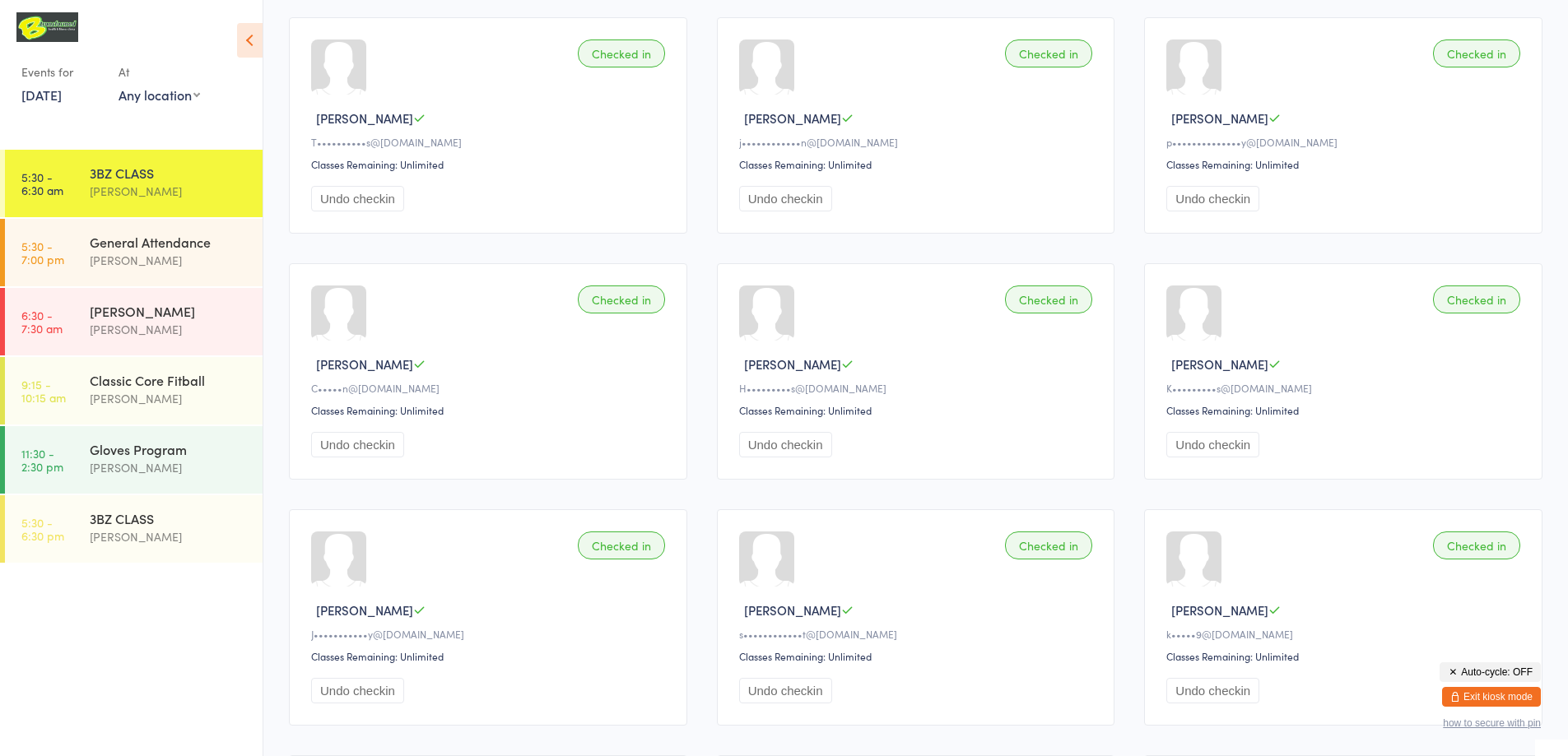
scroll to position [0, 0]
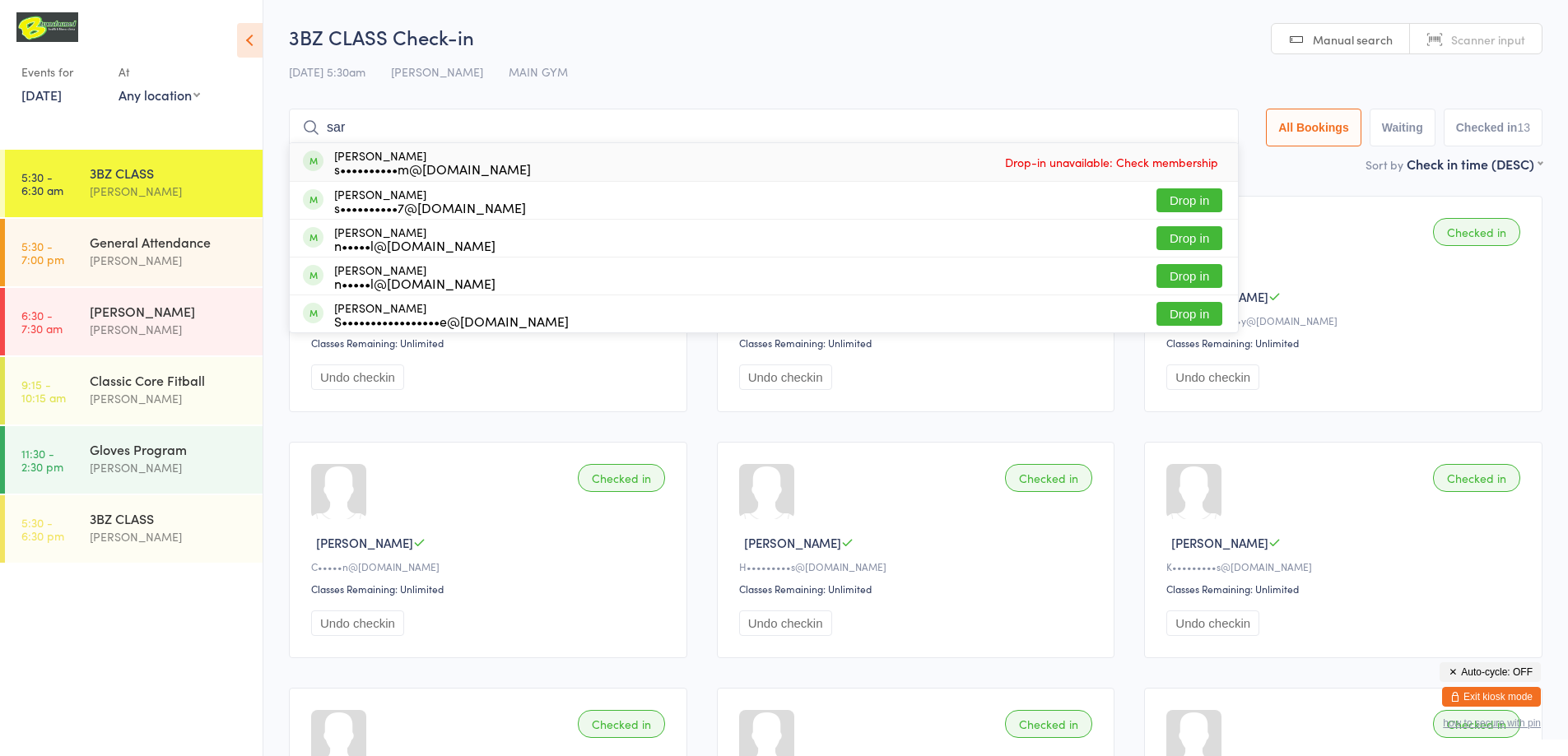
type input "sar"
click at [901, 36] on h2 "3BZ CLASS Check-in" at bounding box center [915, 37] width 1254 height 27
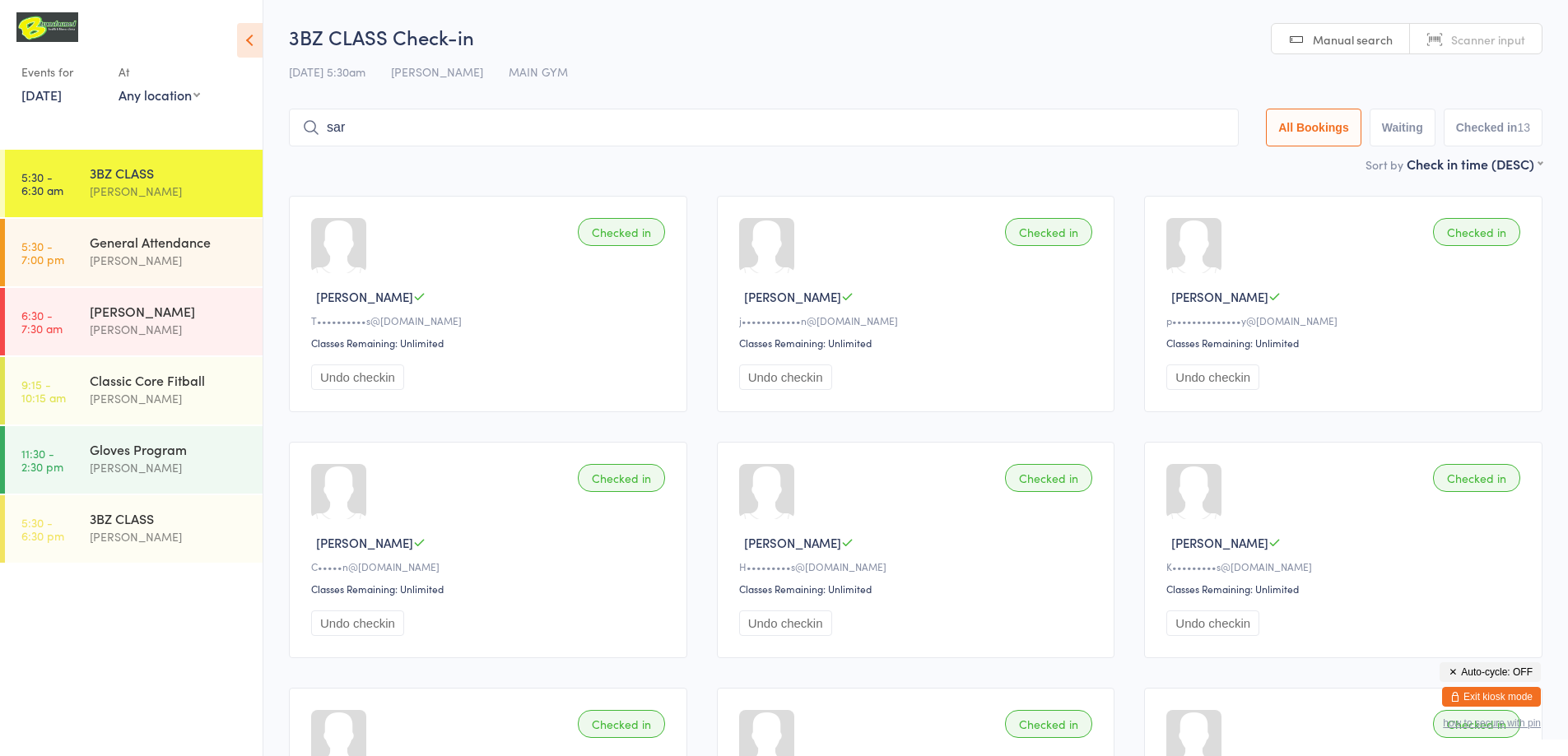
click at [61, 94] on link "[DATE]" at bounding box center [41, 94] width 40 height 18
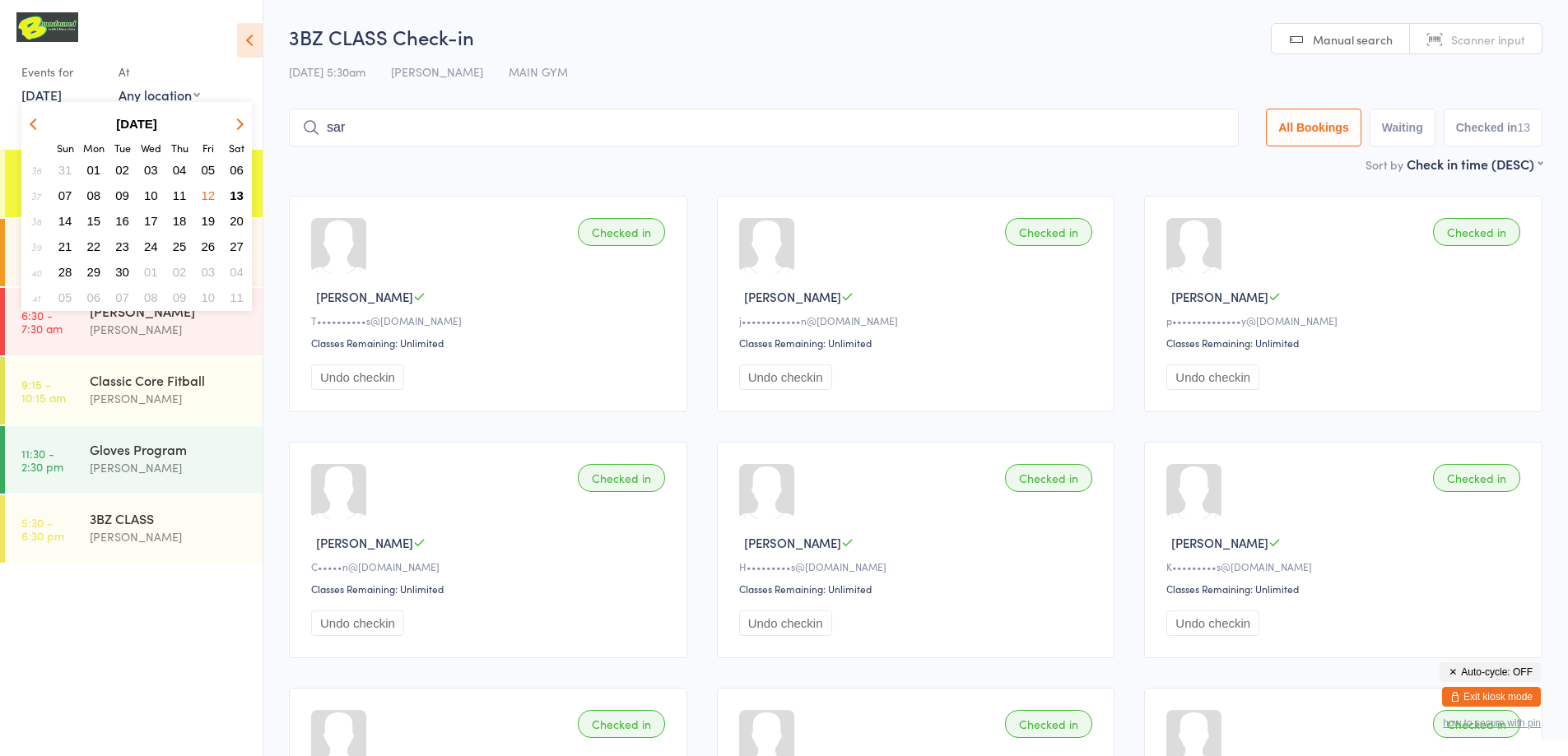
click at [238, 190] on span "13" at bounding box center [236, 195] width 14 height 14
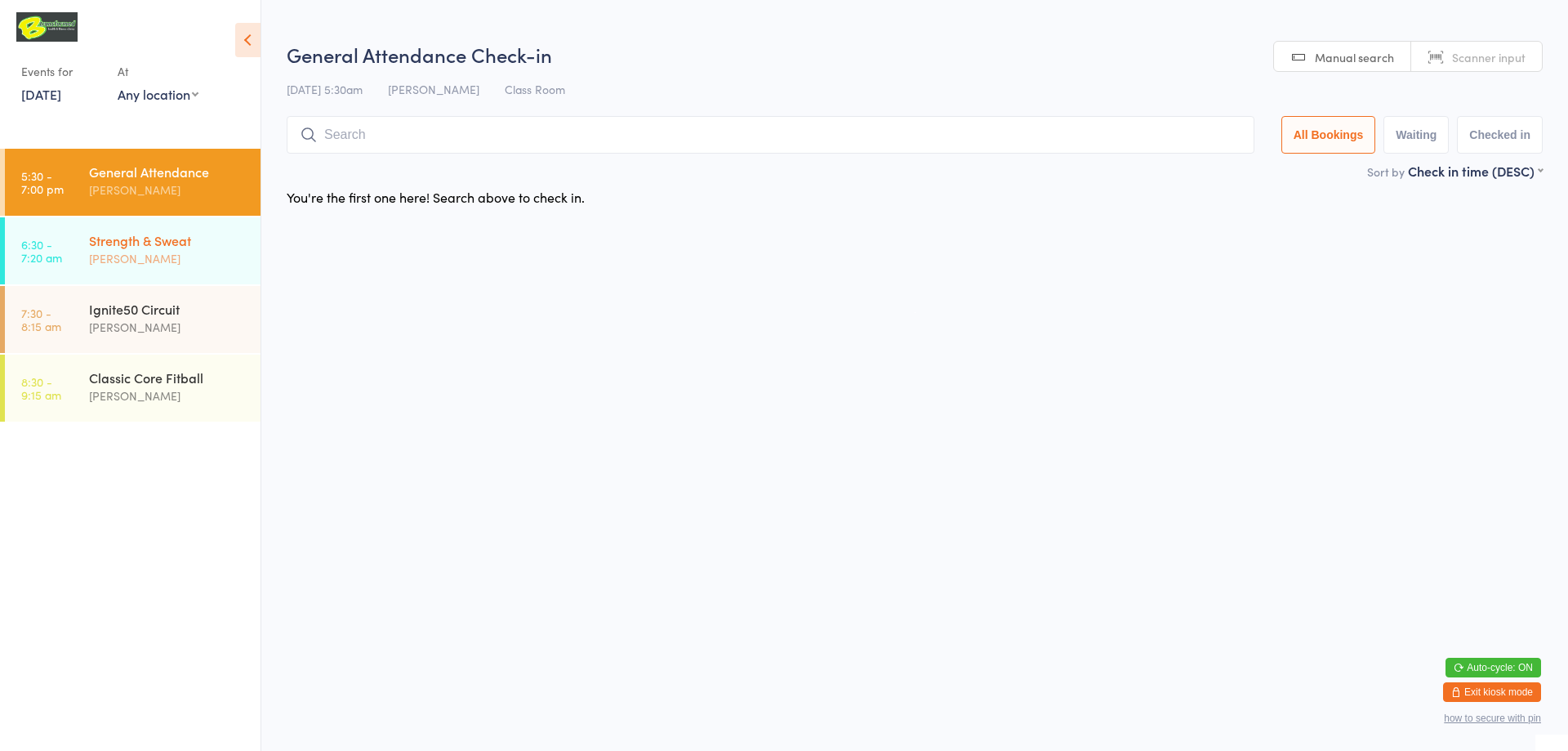
click at [131, 244] on div "Strength & Sweat" at bounding box center [168, 240] width 158 height 18
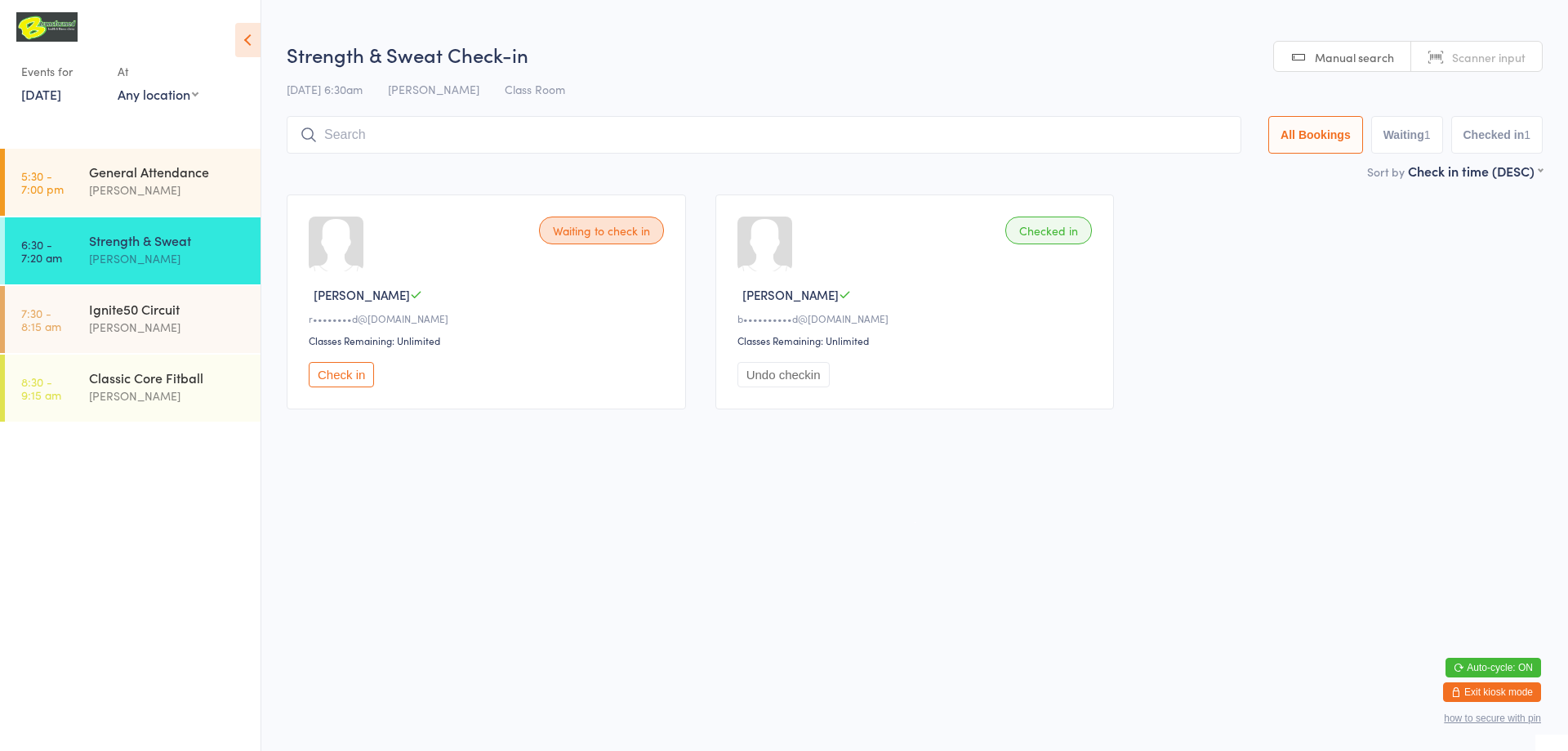
click at [423, 135] on input "search" at bounding box center [763, 135] width 955 height 37
click at [333, 370] on button "Check in" at bounding box center [341, 375] width 65 height 25
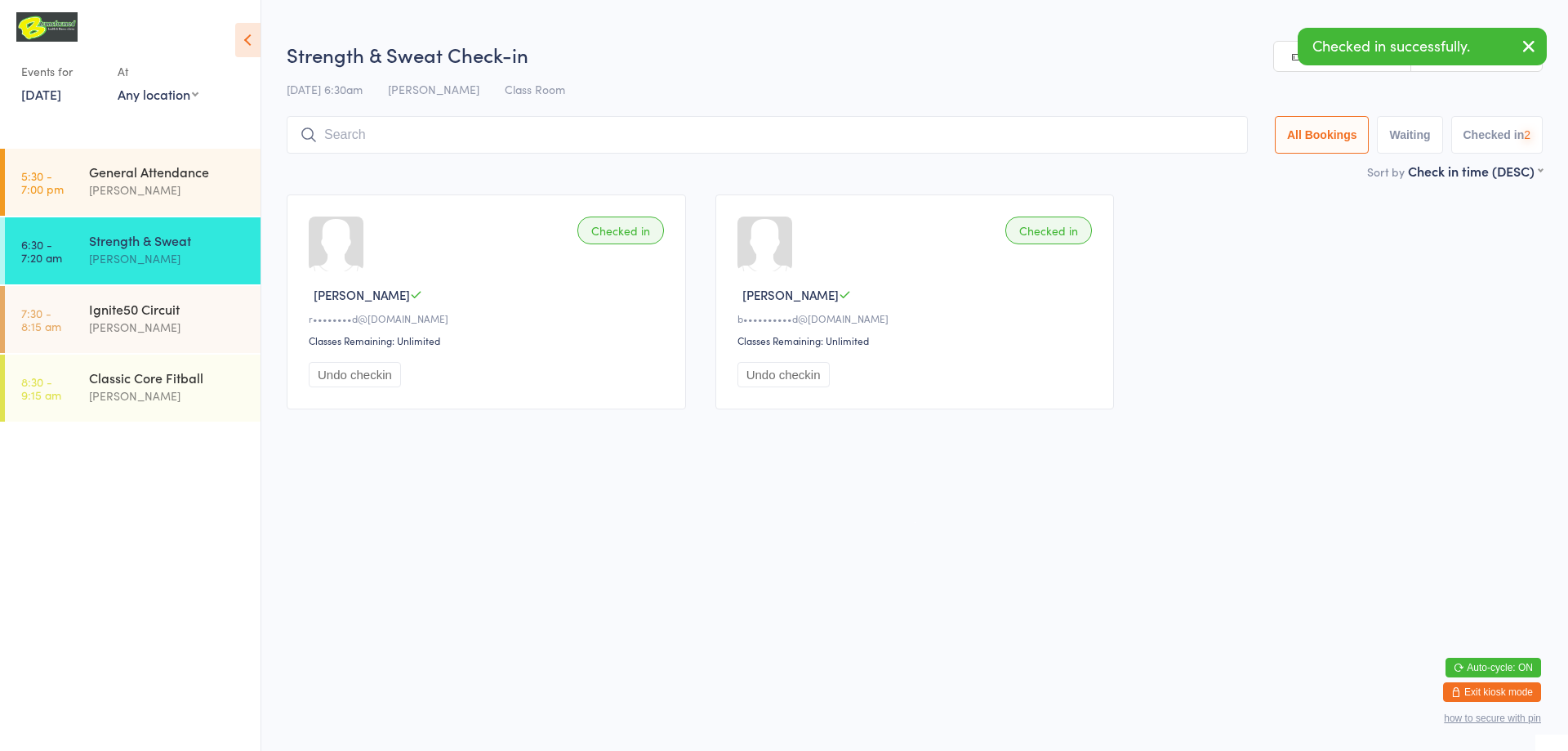
click at [454, 142] on input "search" at bounding box center [767, 135] width 961 height 37
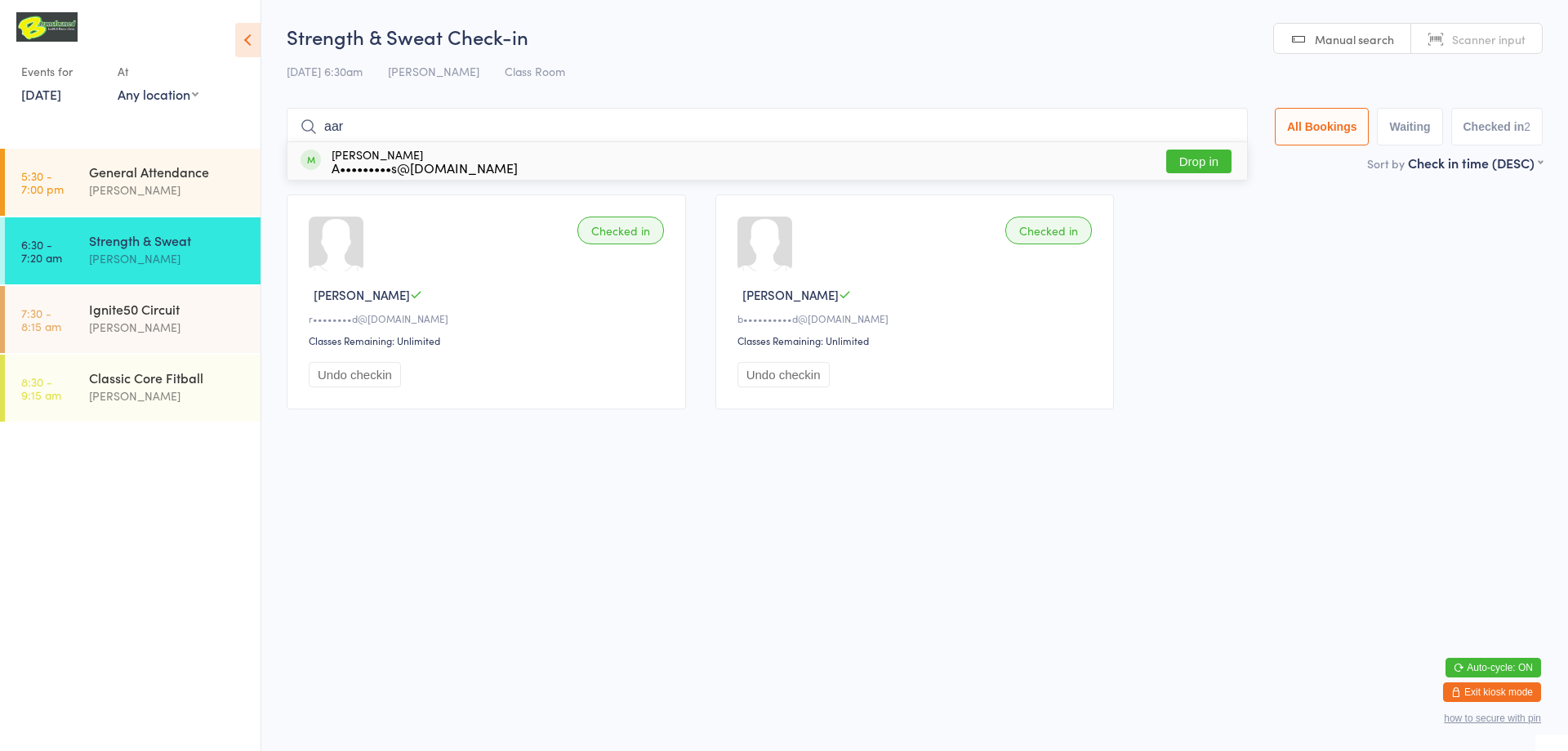
type input "aar"
click at [1211, 160] on button "Drop in" at bounding box center [1199, 161] width 65 height 24
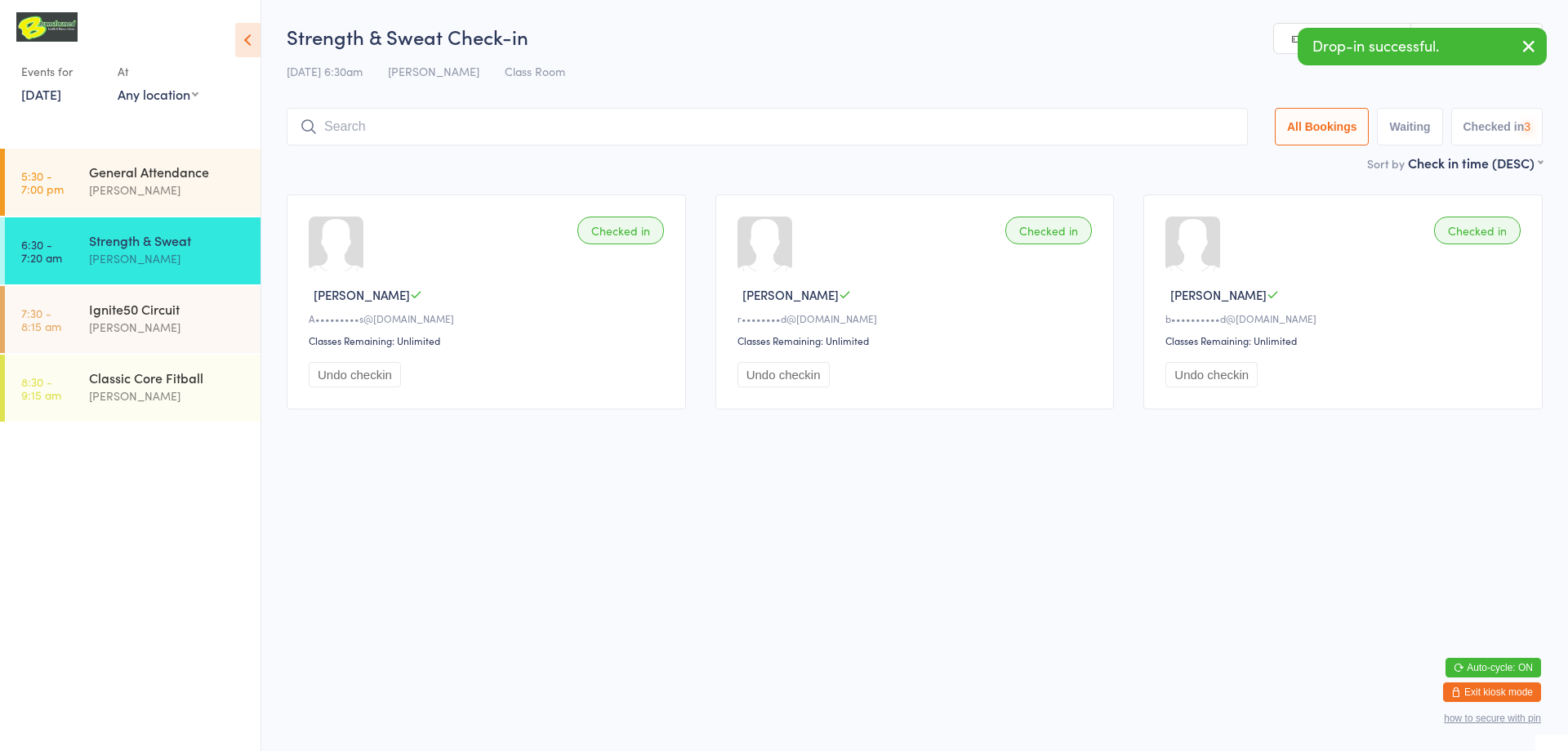
click at [550, 126] on input "search" at bounding box center [767, 126] width 961 height 37
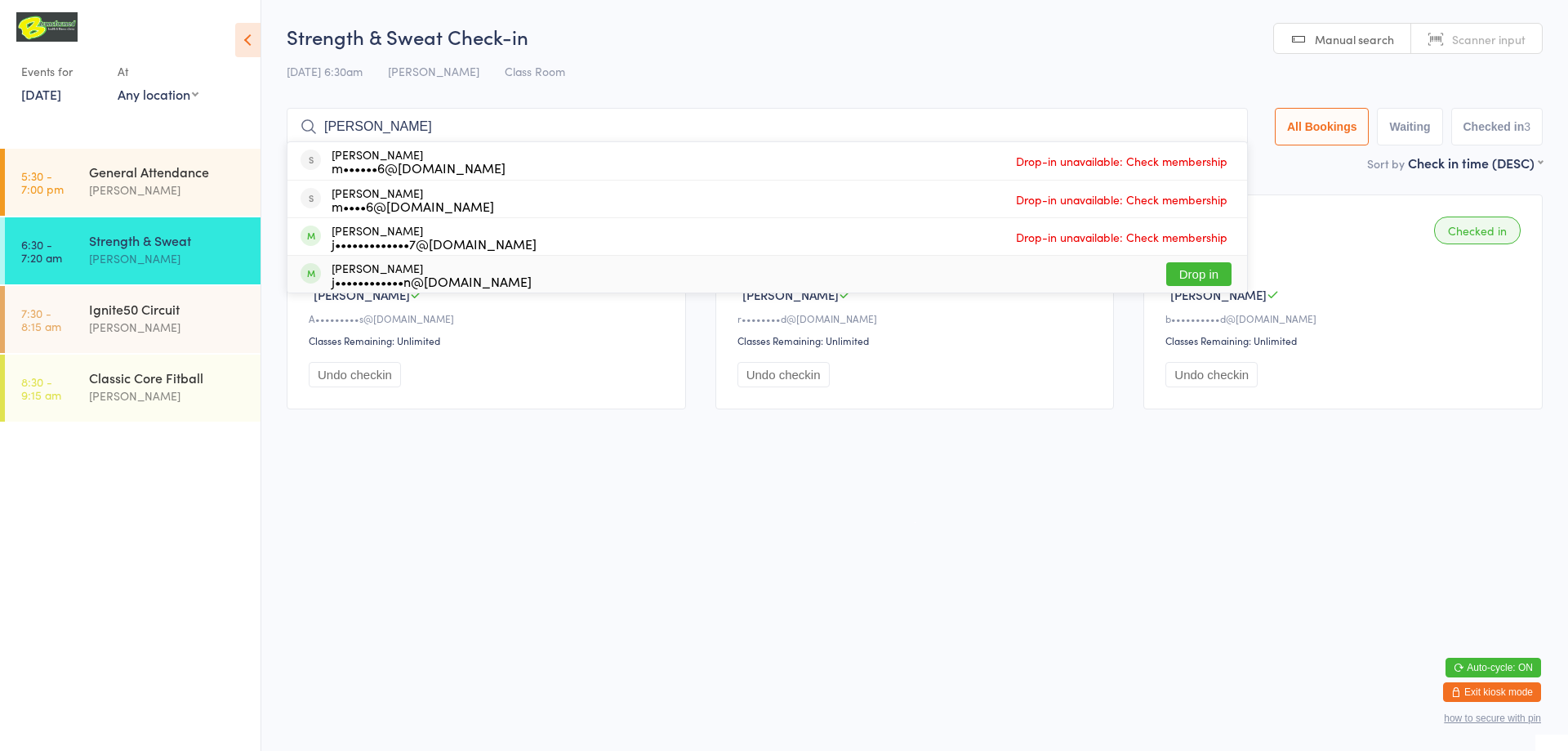
type input "[PERSON_NAME]"
click at [1210, 271] on button "Drop in" at bounding box center [1199, 275] width 65 height 24
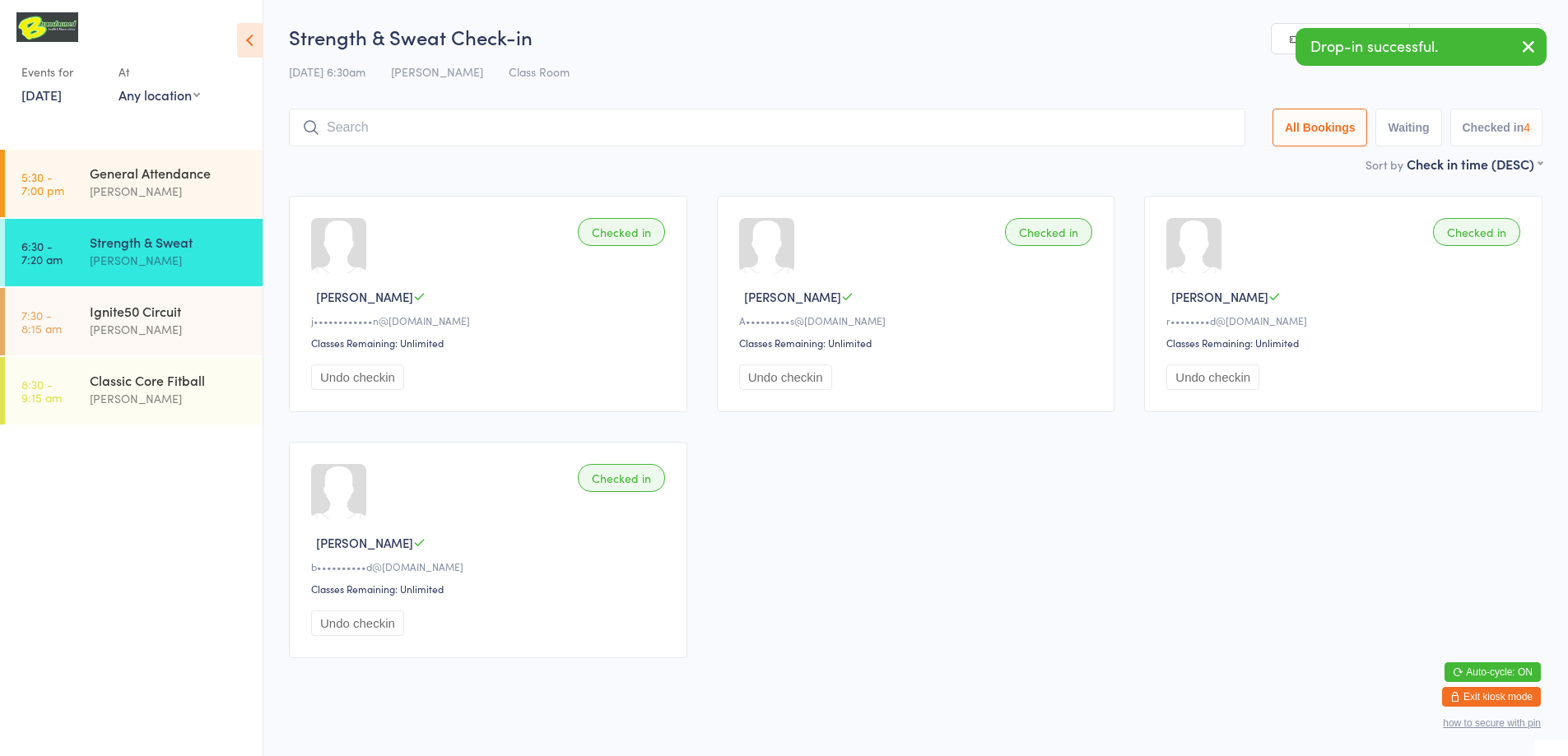
click at [495, 126] on input "search" at bounding box center [767, 127] width 957 height 38
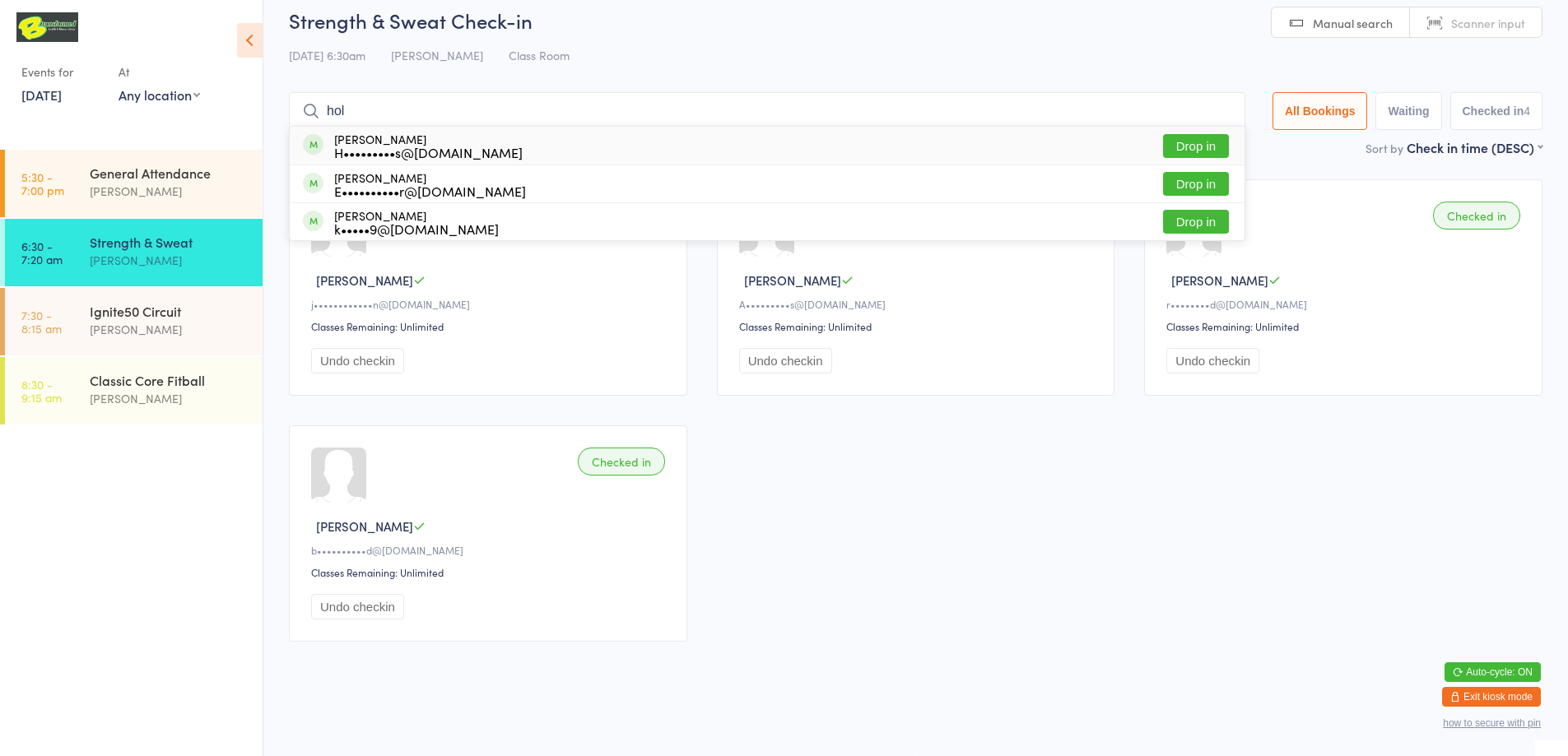
type input "hol"
click at [1187, 148] on button "Drop in" at bounding box center [1196, 146] width 66 height 24
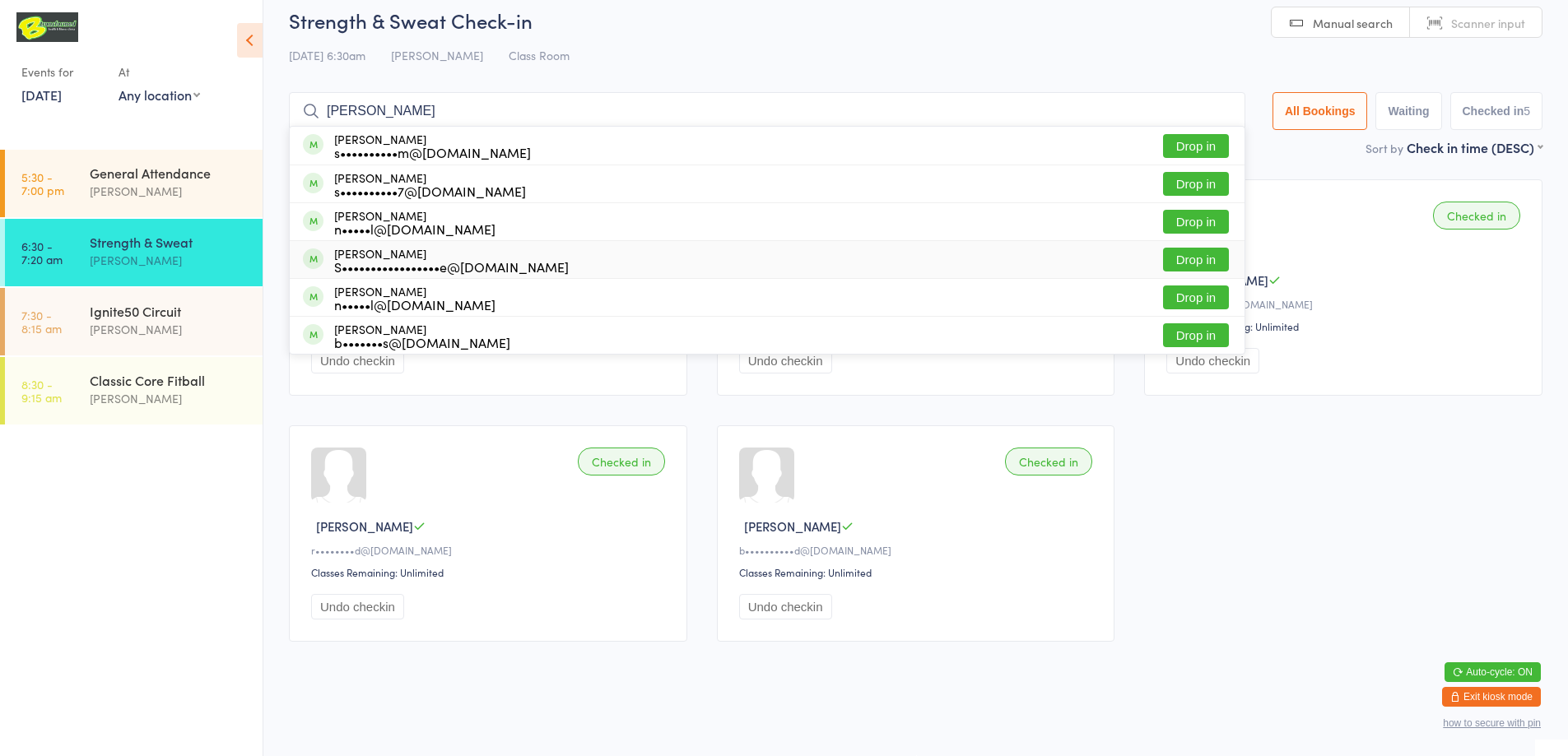
type input "[PERSON_NAME]"
click at [1172, 264] on button "Drop in" at bounding box center [1196, 259] width 66 height 24
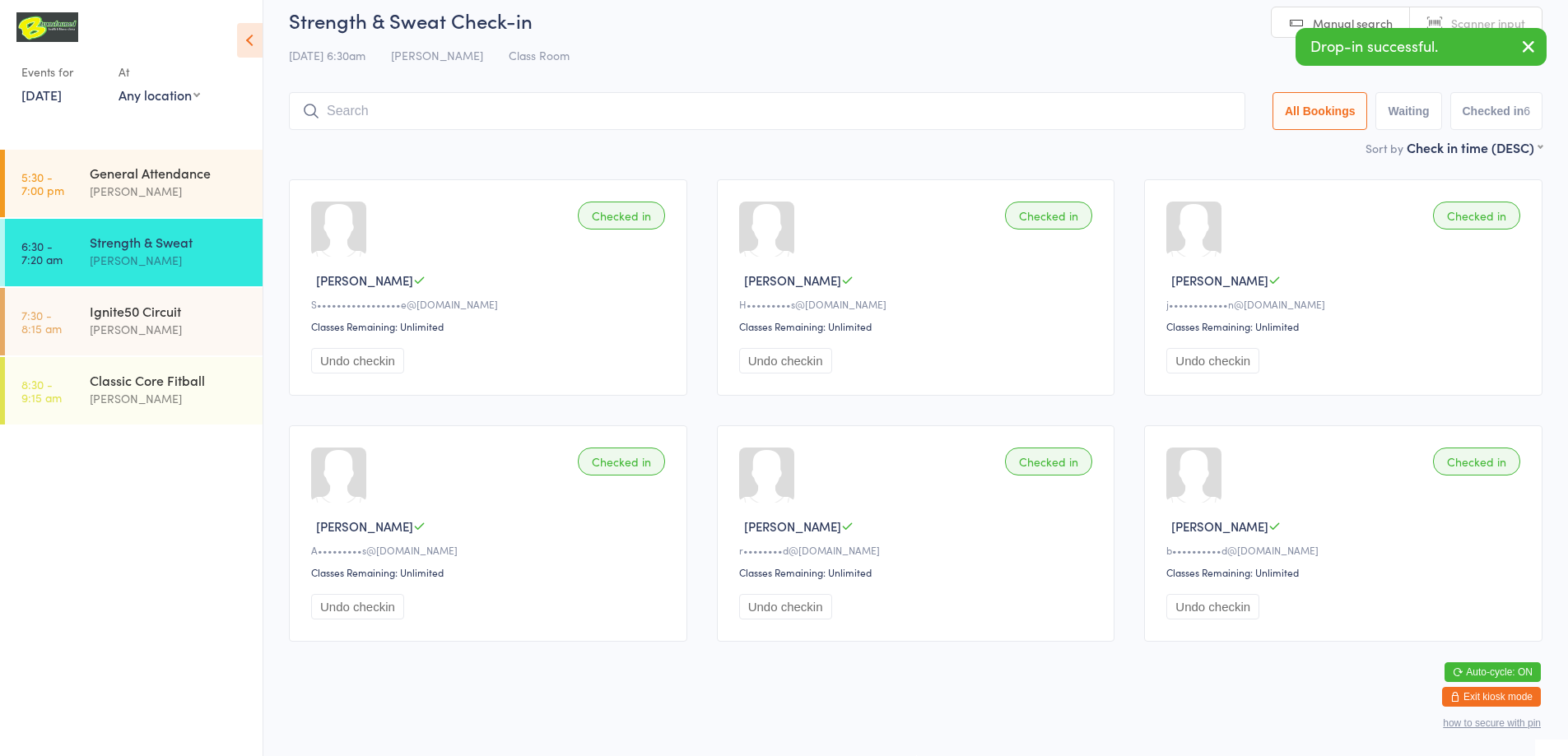
click at [531, 119] on input "search" at bounding box center [767, 111] width 957 height 38
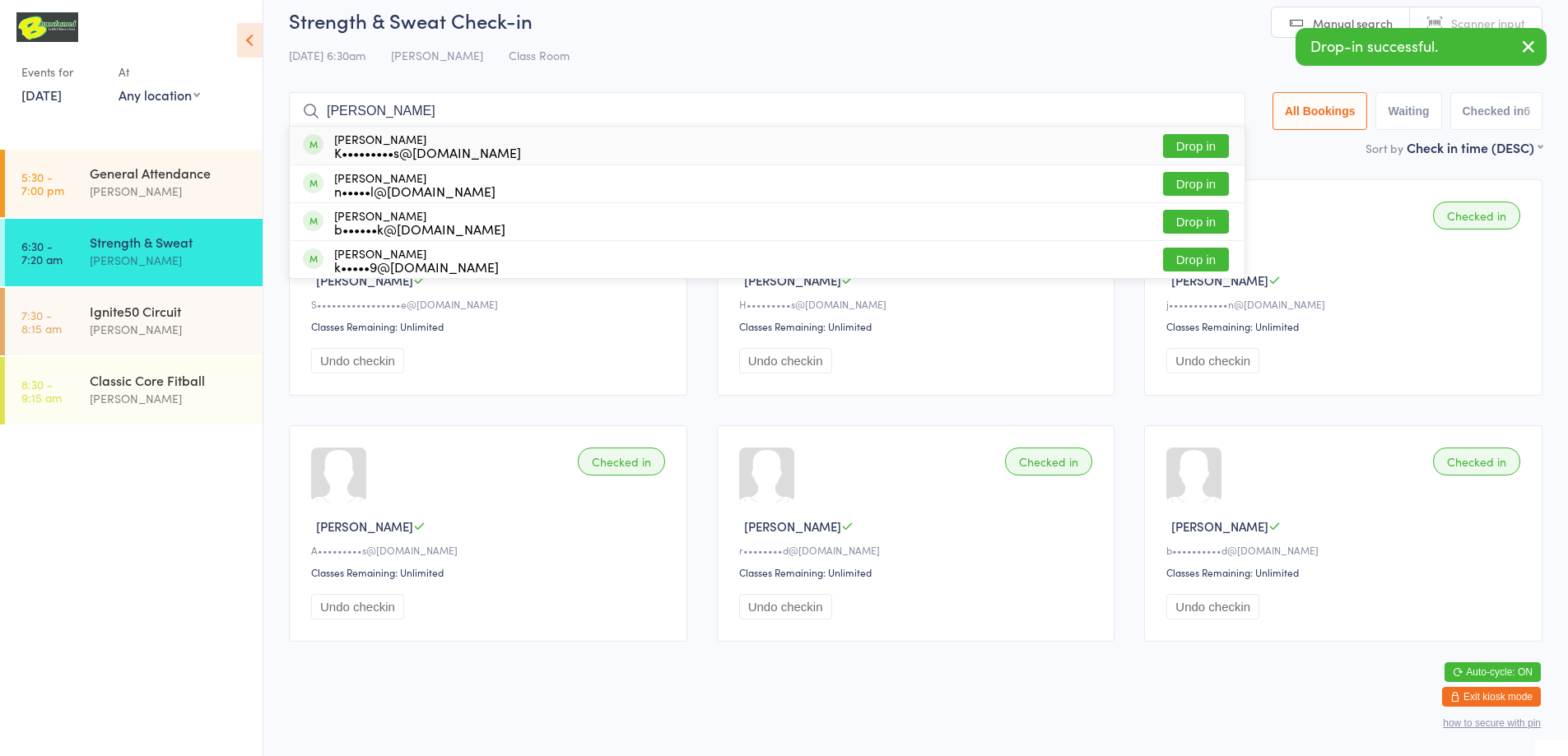
type input "[PERSON_NAME]"
click at [1196, 160] on div "[PERSON_NAME] K•••••••••s@[DOMAIN_NAME] Drop in" at bounding box center [767, 146] width 955 height 38
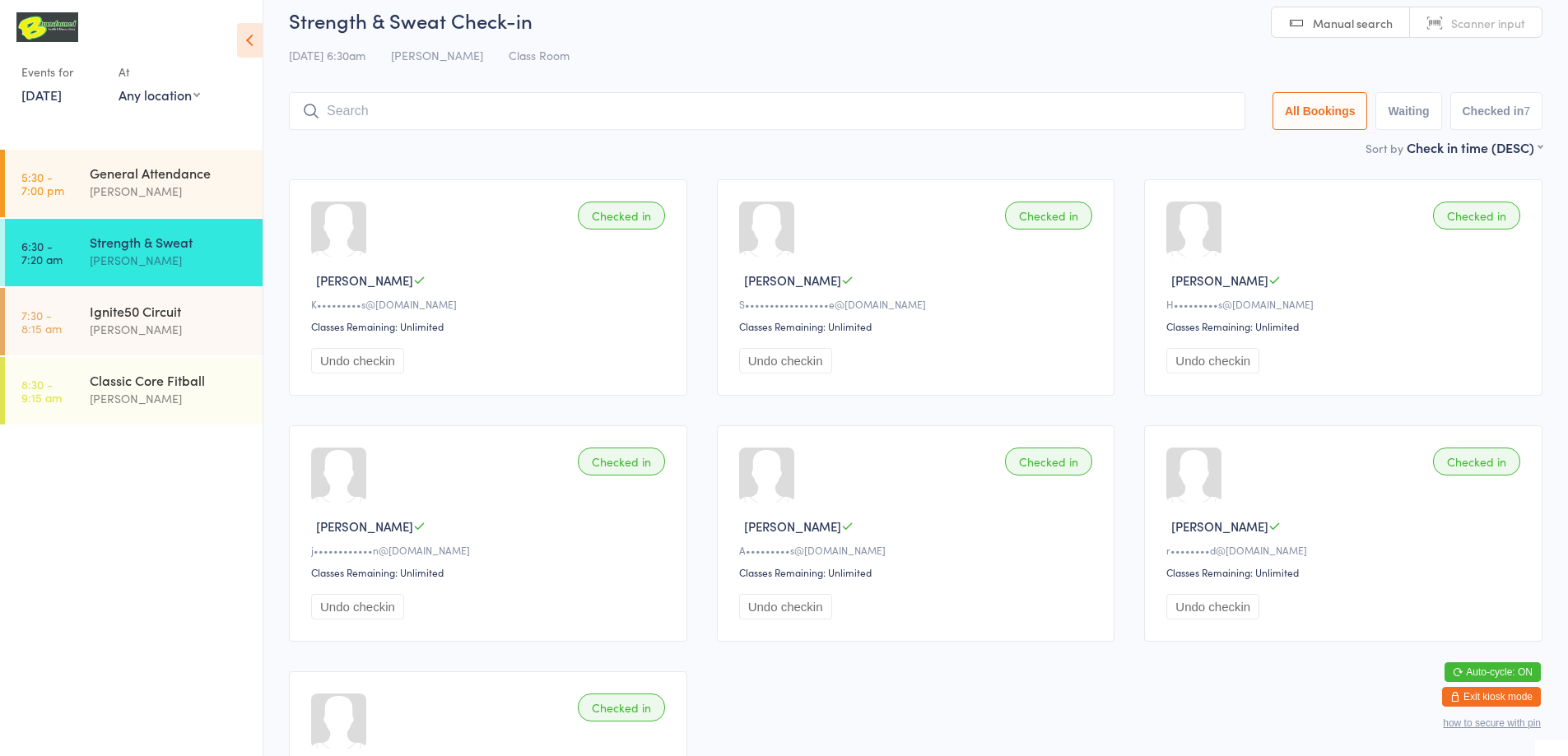
click at [61, 91] on link "[DATE]" at bounding box center [41, 94] width 40 height 18
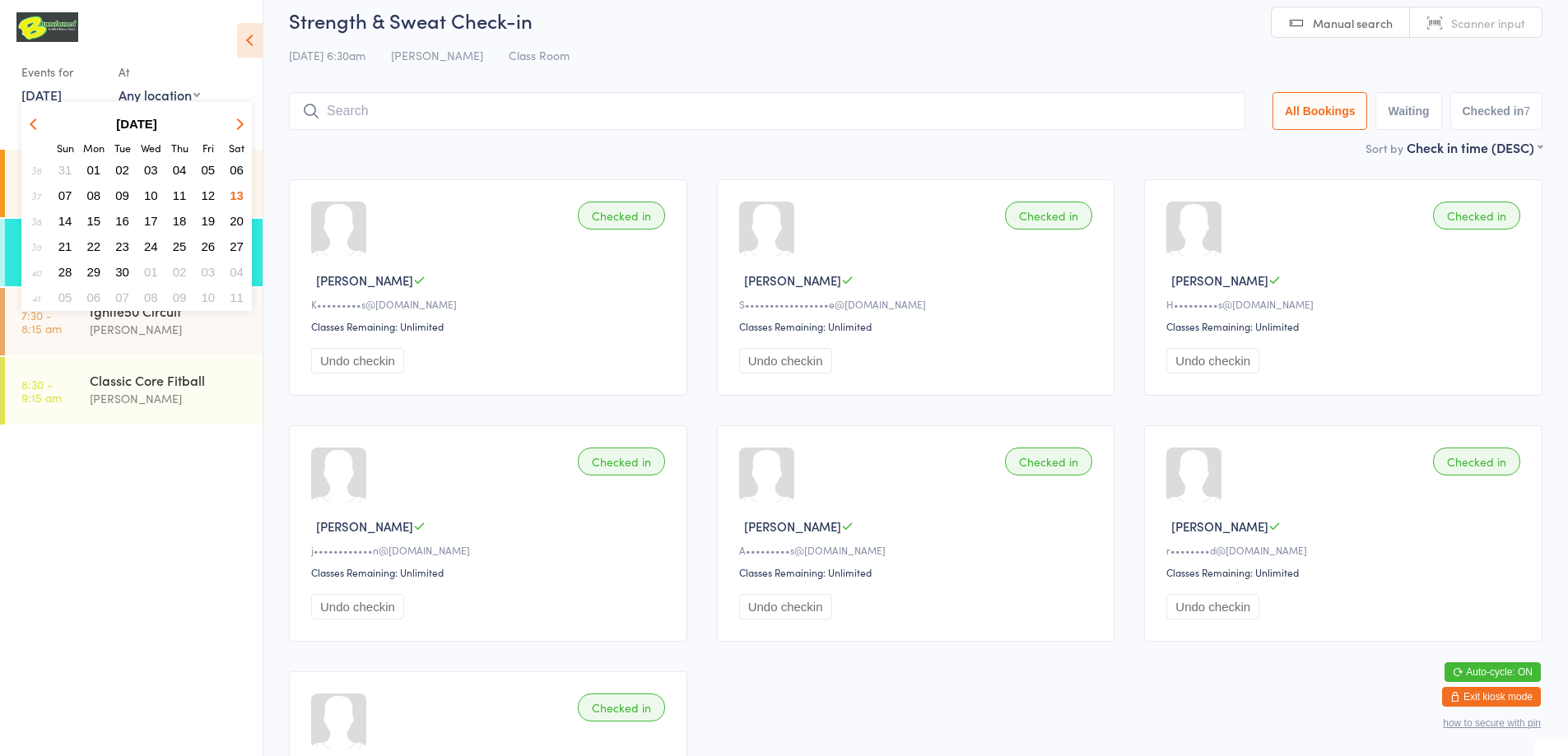
click at [211, 189] on span "12" at bounding box center [208, 195] width 14 height 14
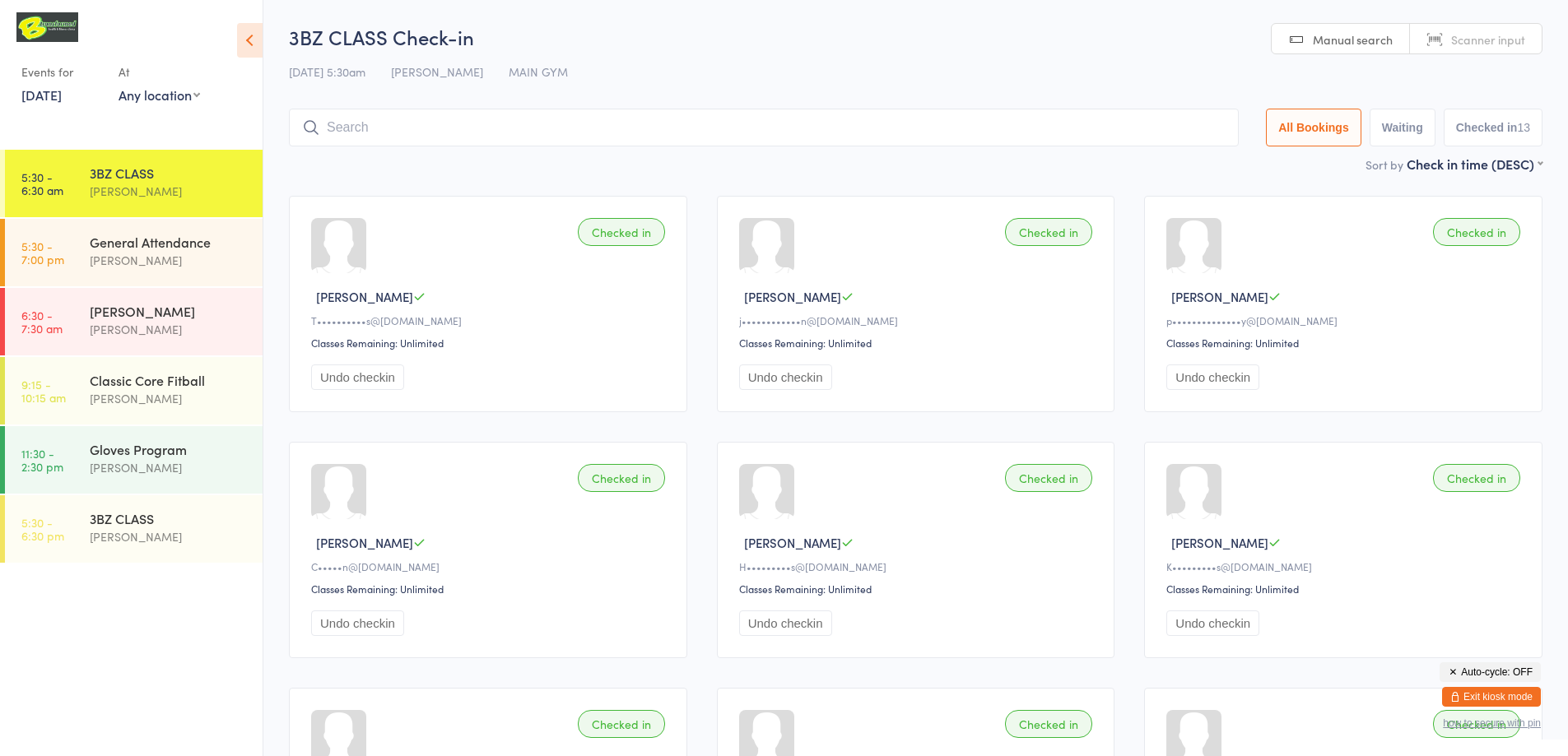
click at [620, 119] on input "search" at bounding box center [763, 127] width 950 height 38
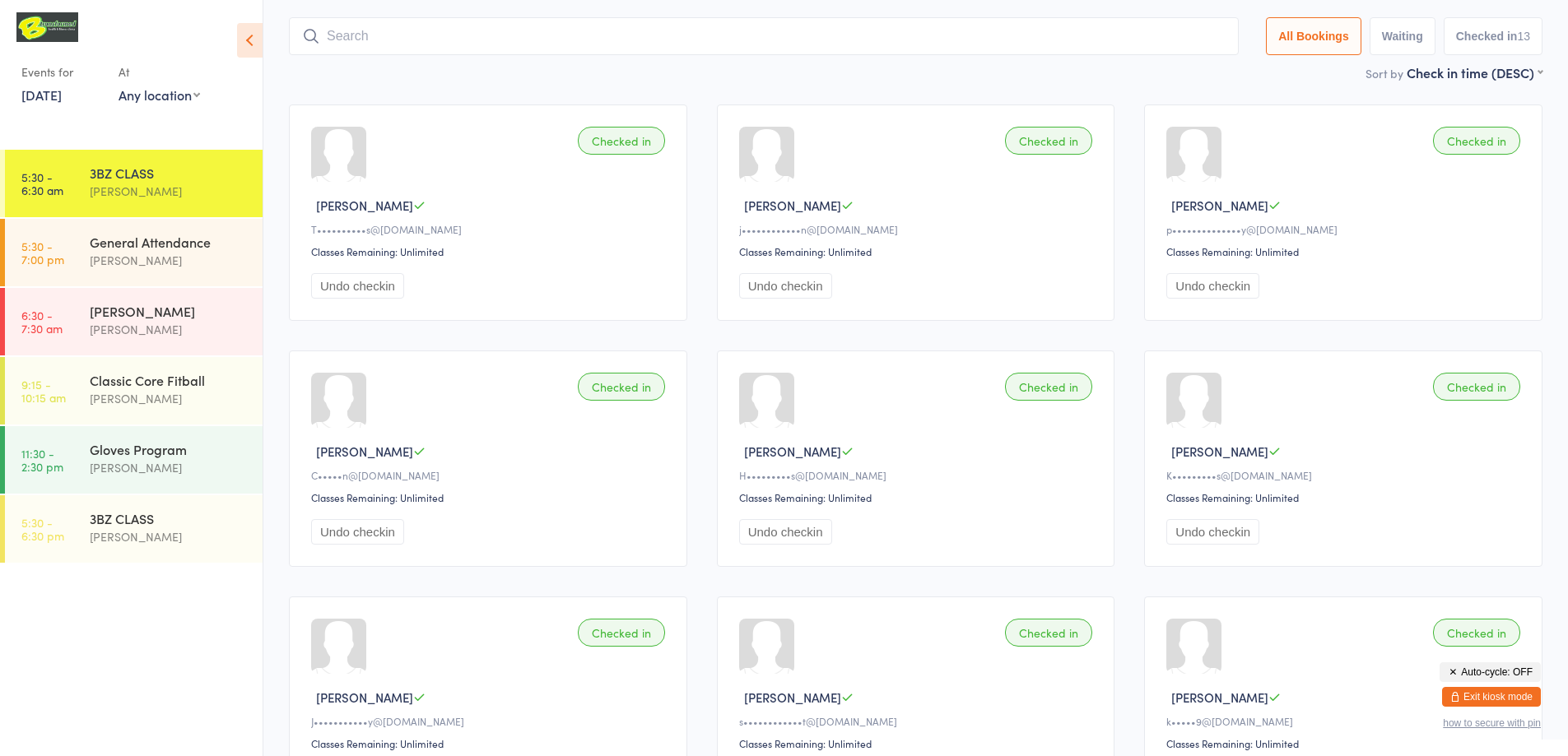
scroll to position [108, 0]
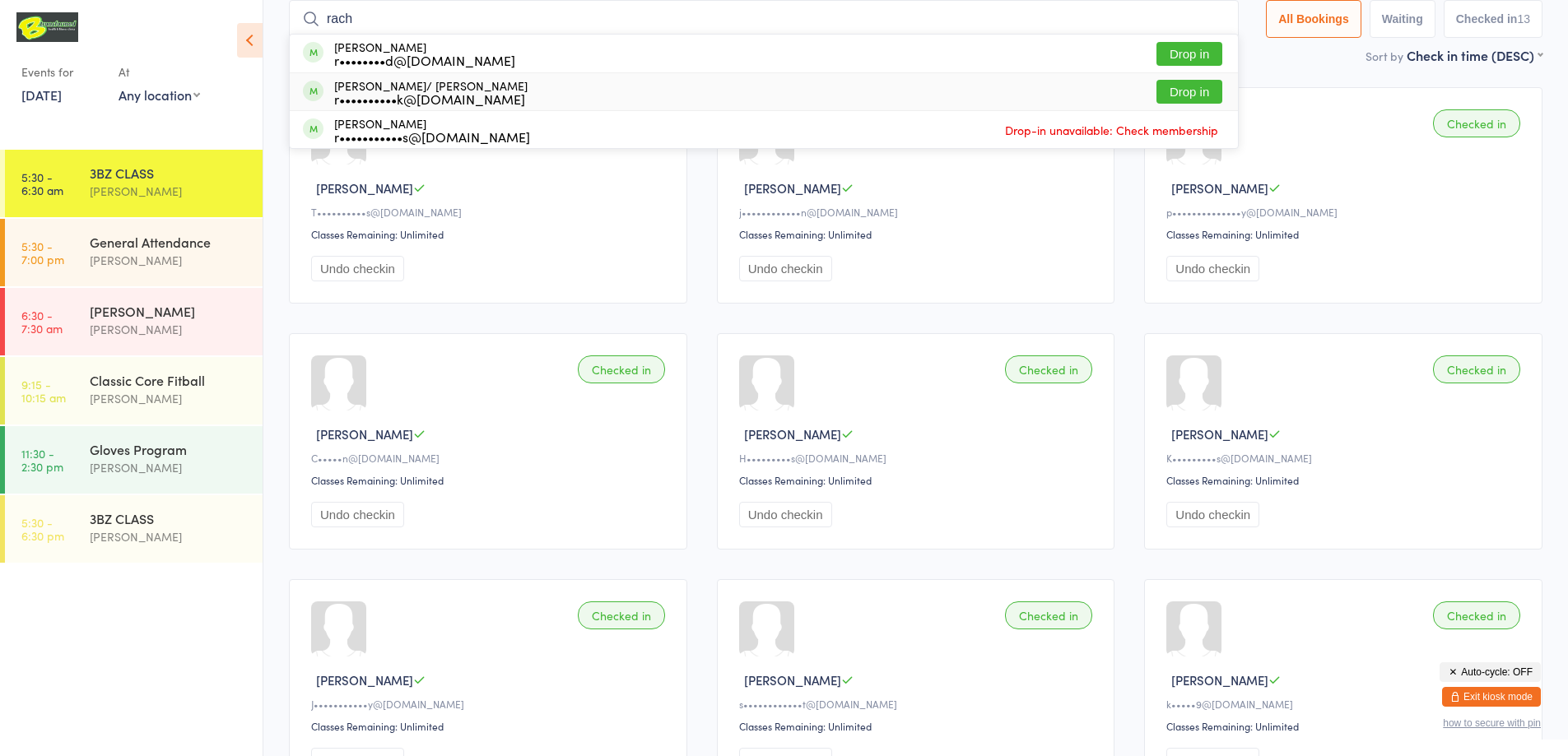
type input "rachael"
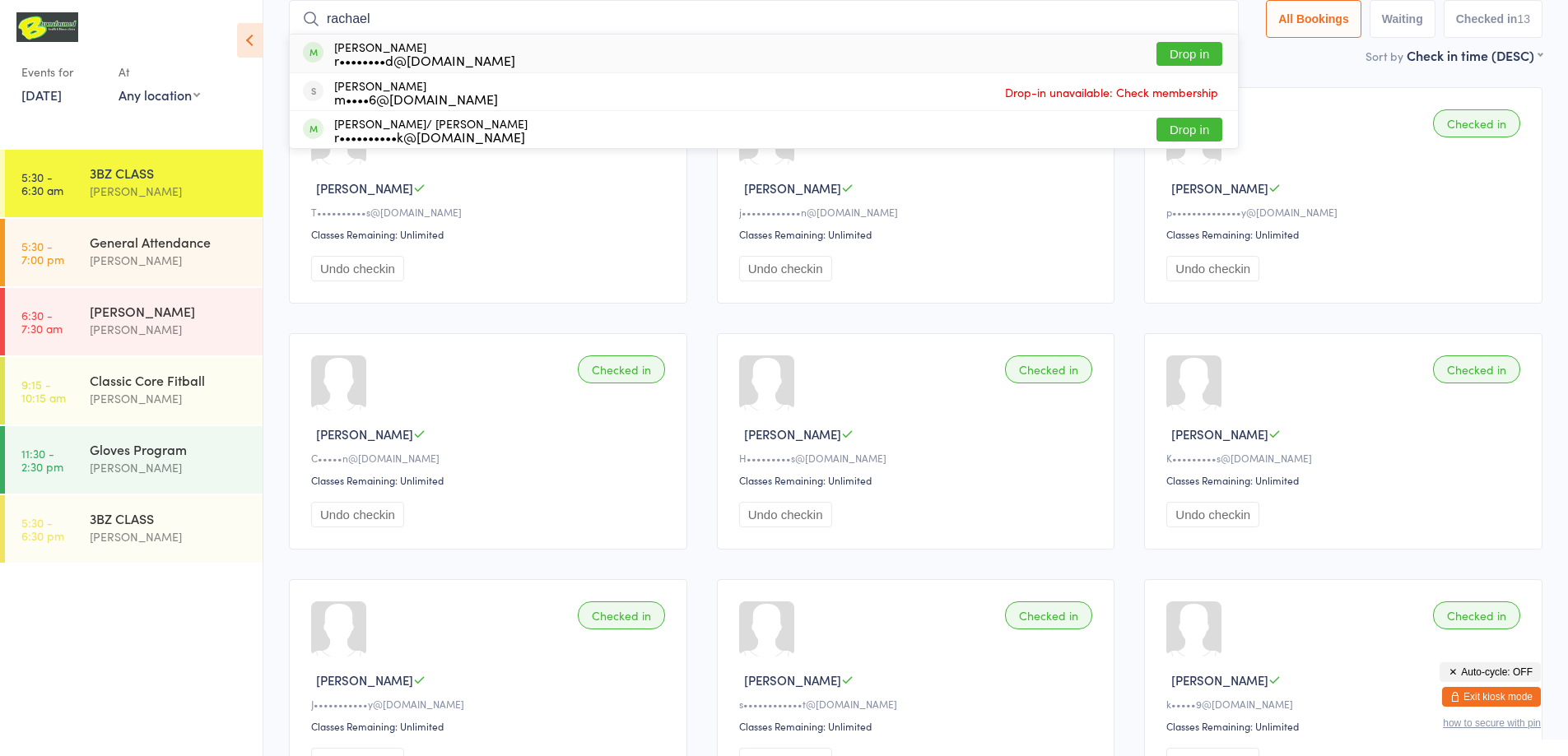
click at [1175, 54] on button "Drop in" at bounding box center [1189, 54] width 66 height 24
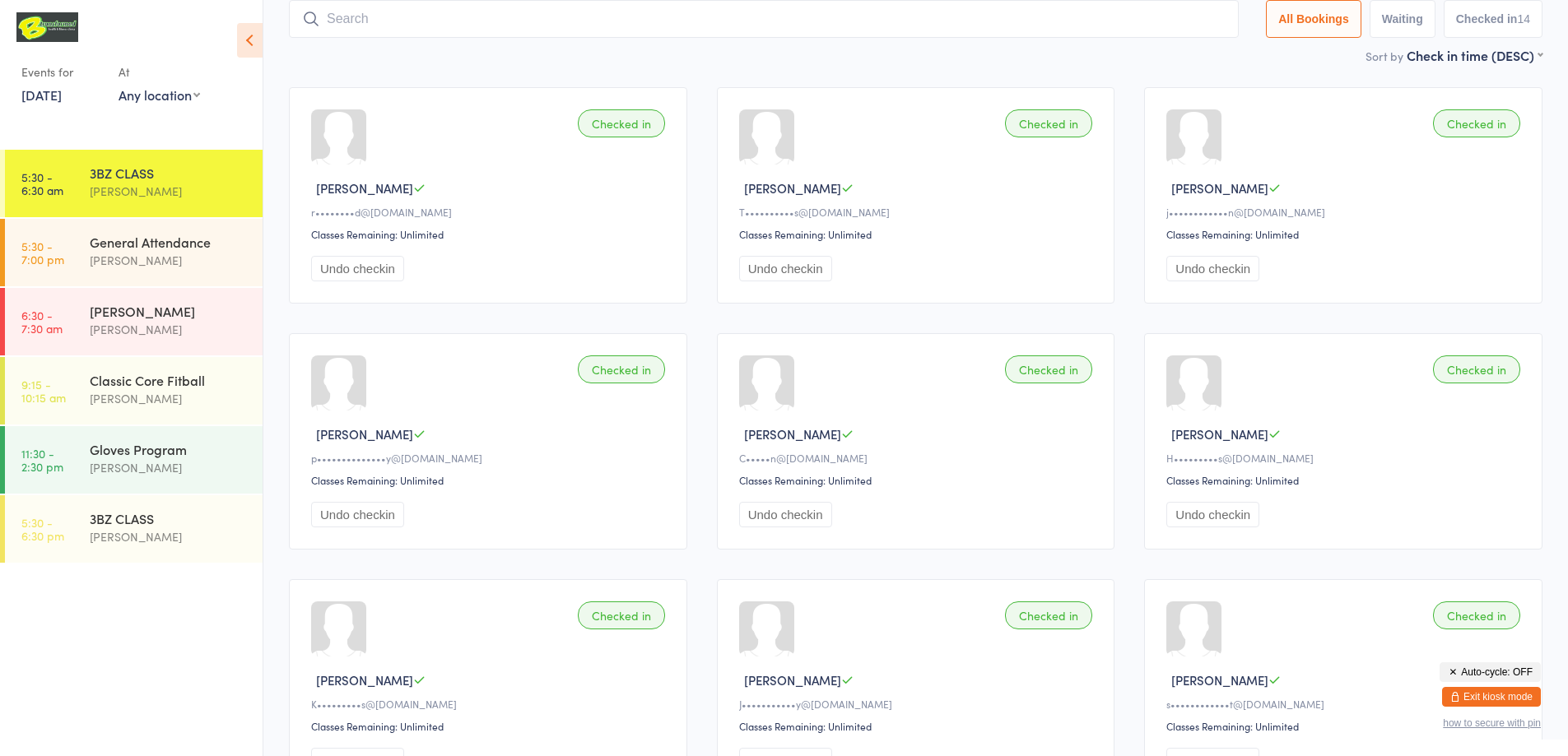
click at [49, 91] on link "[DATE]" at bounding box center [41, 94] width 40 height 18
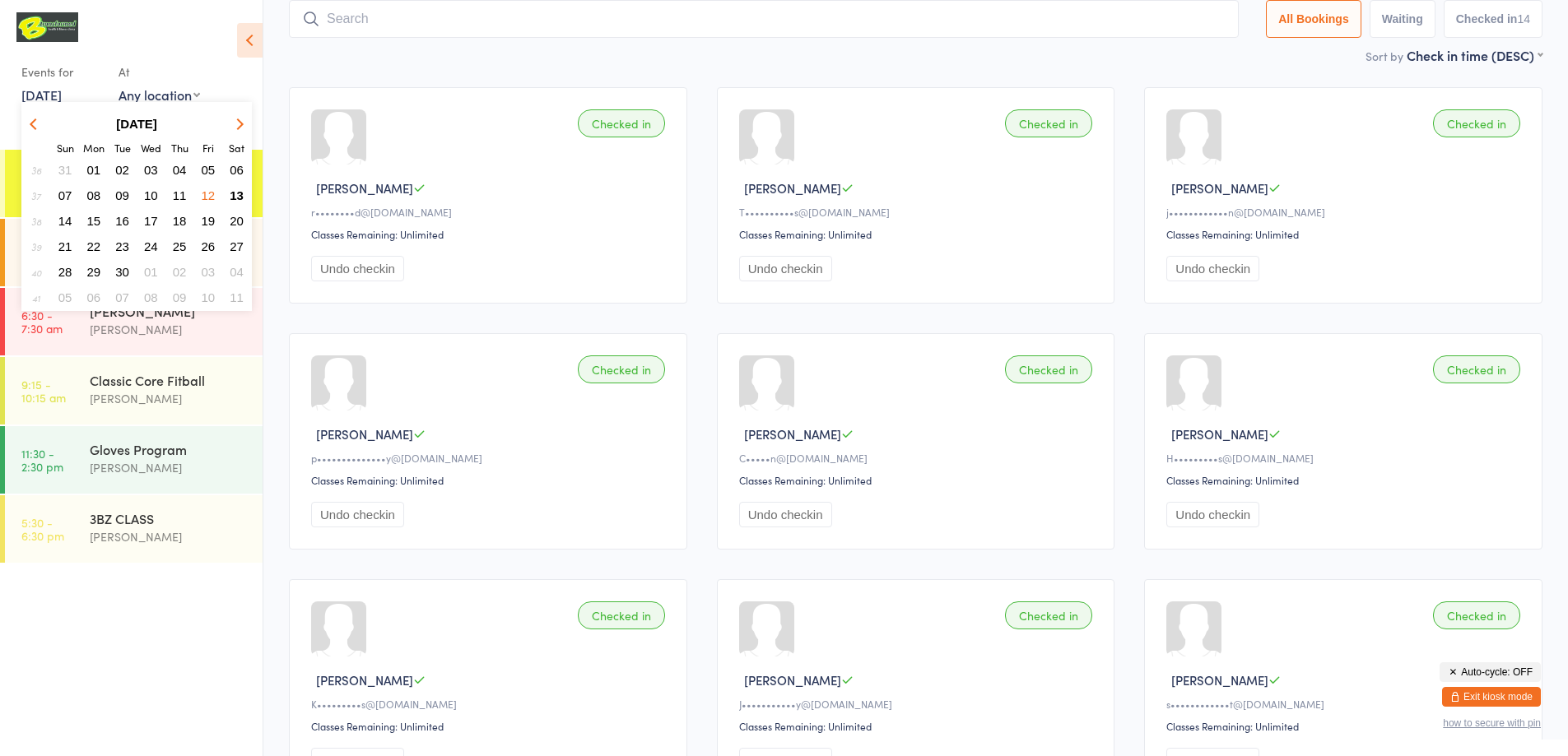
click at [234, 189] on span "13" at bounding box center [236, 195] width 14 height 14
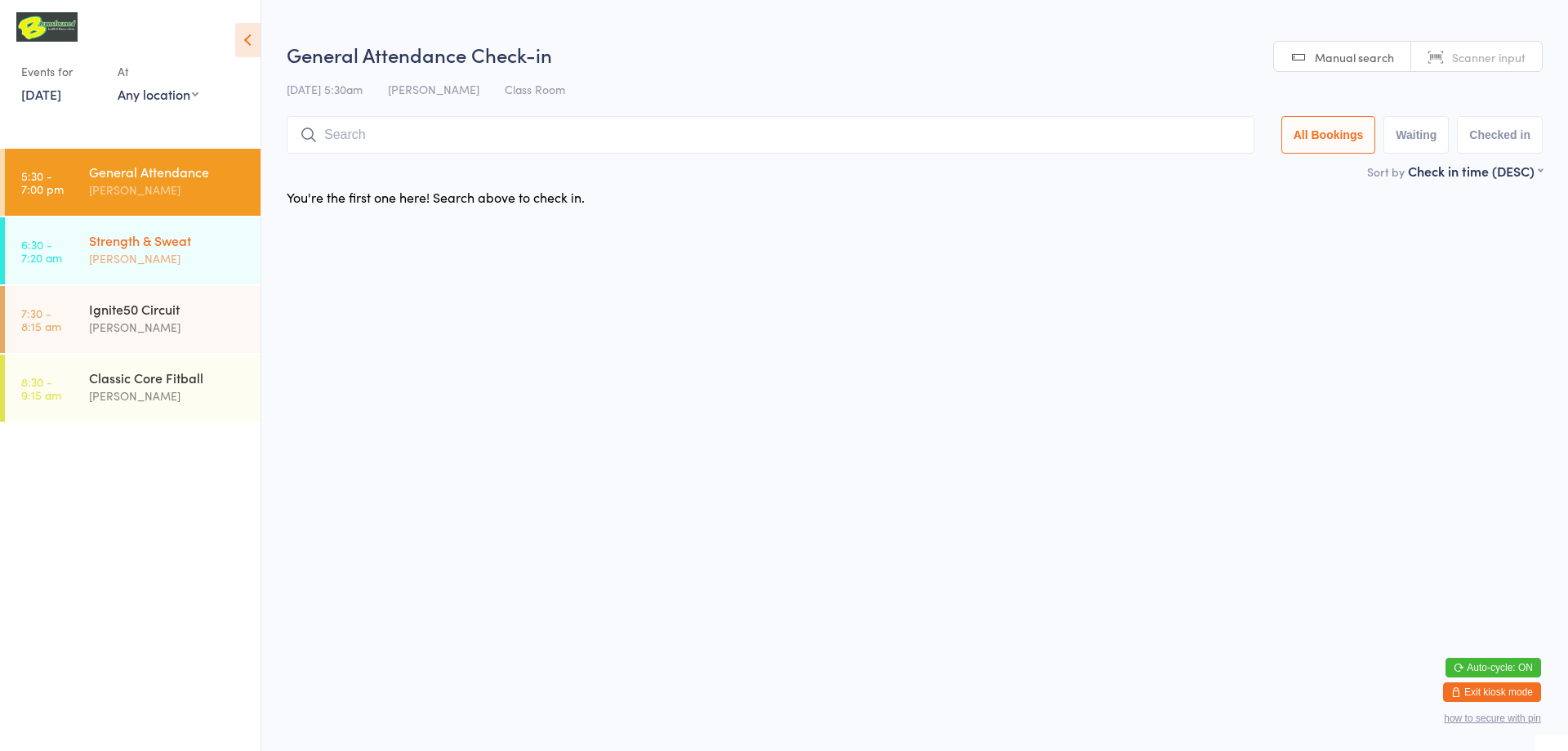
click at [180, 244] on div "Strength & Sweat" at bounding box center [168, 240] width 158 height 18
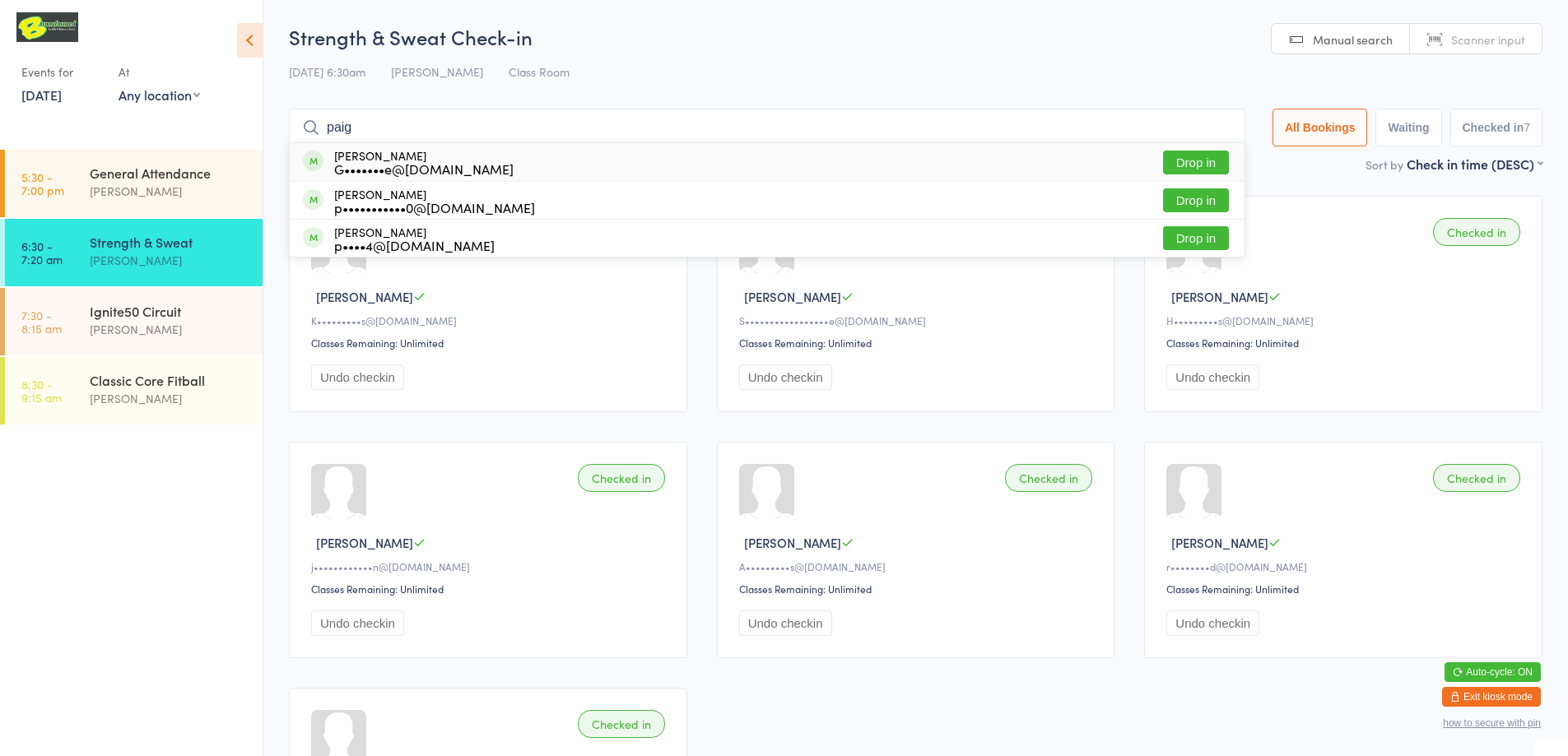
type input "paig"
click at [1180, 161] on button "Drop in" at bounding box center [1196, 162] width 66 height 24
